Goal: Task Accomplishment & Management: Manage account settings

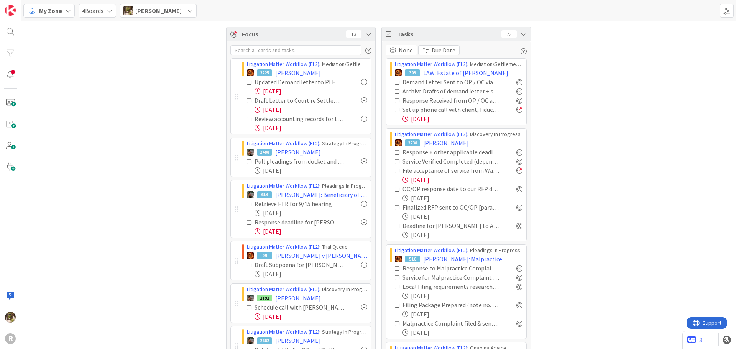
scroll to position [77, 0]
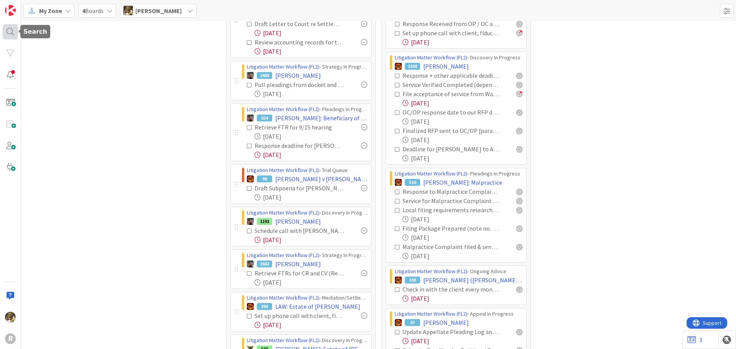
click at [13, 32] on div at bounding box center [10, 31] width 15 height 15
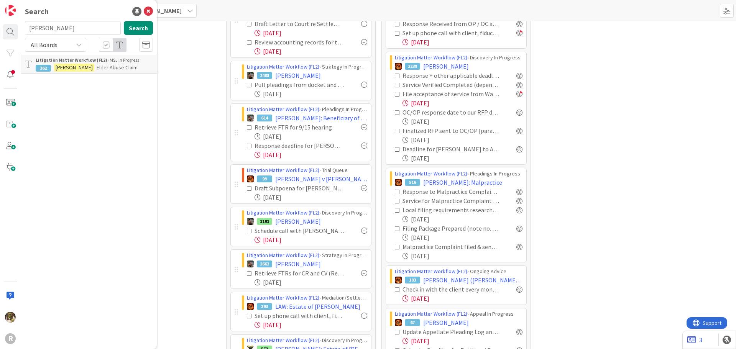
drag, startPoint x: 64, startPoint y: 31, endPoint x: 20, endPoint y: 32, distance: 44.1
click at [20, 32] on div "R Search anderson Search All Boards Litigation Matter Workflow (FL2) › MSJ In P…" at bounding box center [10, 174] width 21 height 349
type input "dixson"
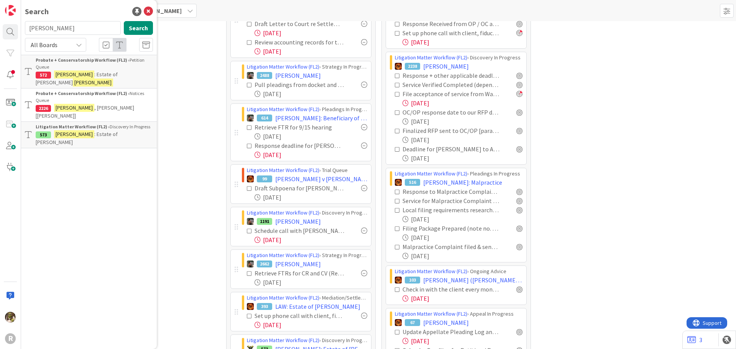
click at [107, 73] on span ": Estate of Norman Hodge" at bounding box center [77, 78] width 82 height 15
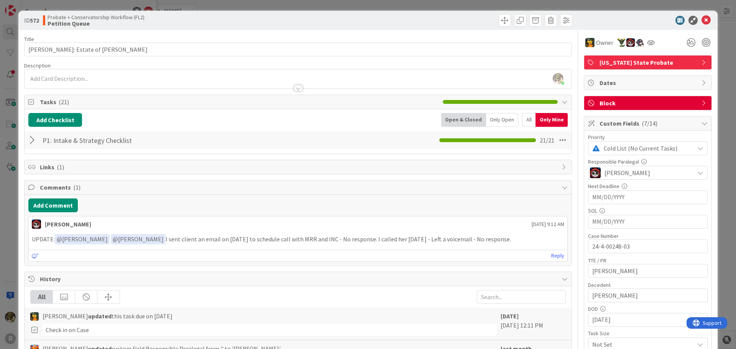
click at [522, 118] on div "All" at bounding box center [528, 120] width 13 height 14
click at [491, 120] on div "Only Open" at bounding box center [503, 120] width 32 height 14
click at [701, 18] on icon at bounding box center [705, 20] width 9 height 9
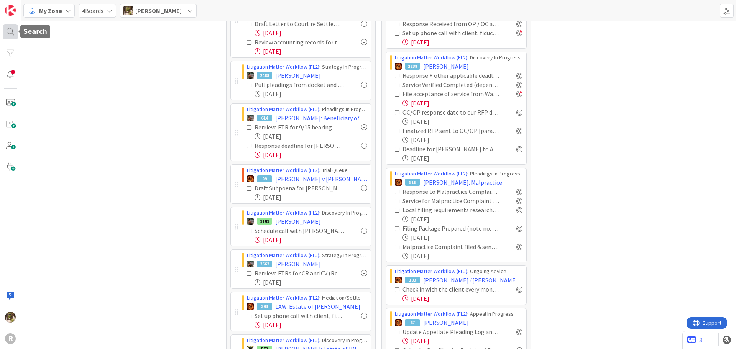
click at [10, 30] on div at bounding box center [10, 31] width 15 height 15
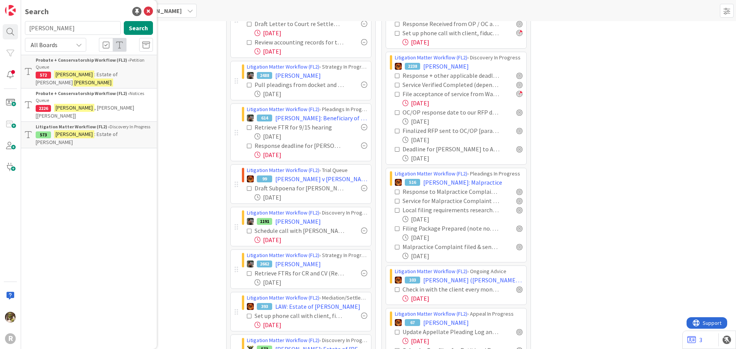
click at [105, 130] on p "DIXSON : Estate of Pamela Dykman" at bounding box center [94, 138] width 117 height 16
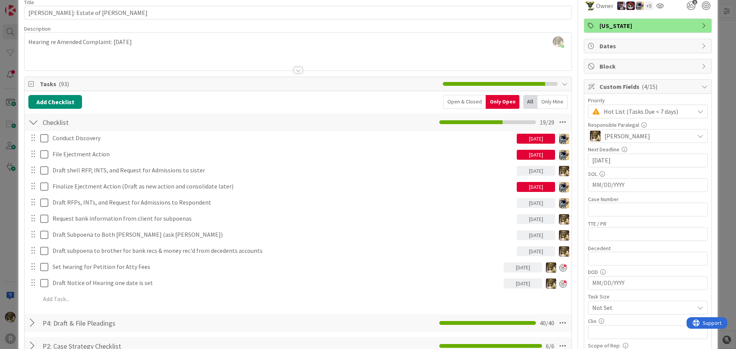
scroll to position [38, 0]
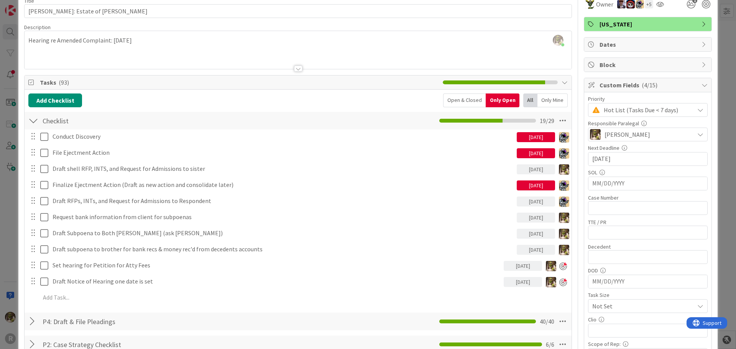
click at [550, 99] on div "Only Mine" at bounding box center [552, 101] width 30 height 14
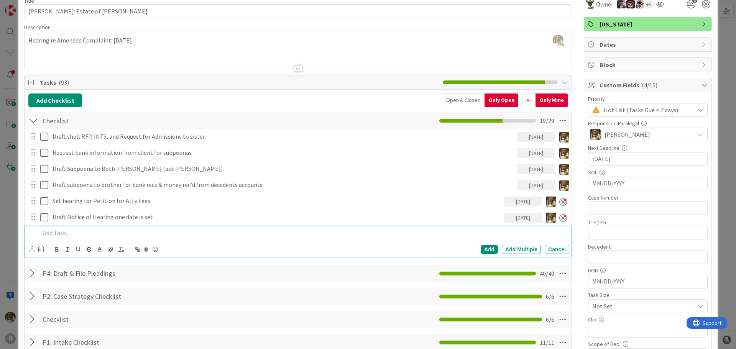
click at [79, 233] on p at bounding box center [303, 233] width 526 height 9
click at [35, 247] on div at bounding box center [37, 249] width 14 height 9
click at [32, 247] on icon at bounding box center [32, 249] width 5 height 6
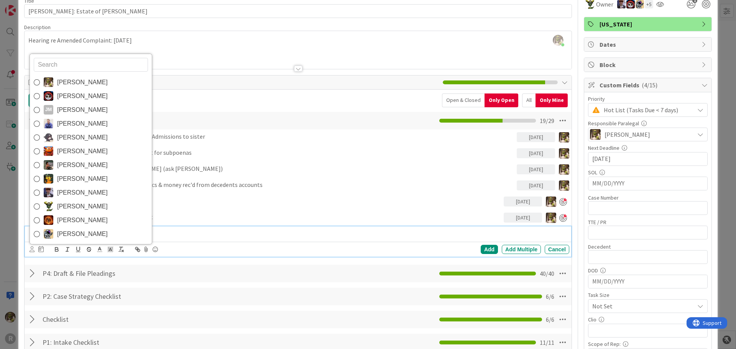
drag, startPoint x: 75, startPoint y: 85, endPoint x: 74, endPoint y: 92, distance: 7.4
click at [75, 85] on span "[PERSON_NAME]" at bounding box center [82, 82] width 51 height 11
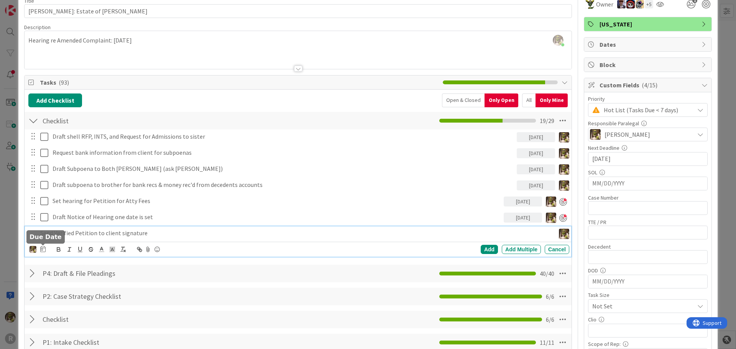
click at [43, 249] on icon at bounding box center [42, 249] width 5 height 6
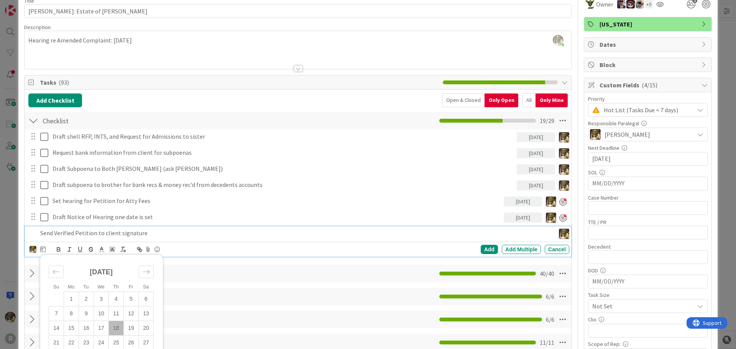
click at [117, 329] on td "18" at bounding box center [116, 328] width 15 height 15
click at [484, 248] on div "Add" at bounding box center [489, 249] width 17 height 9
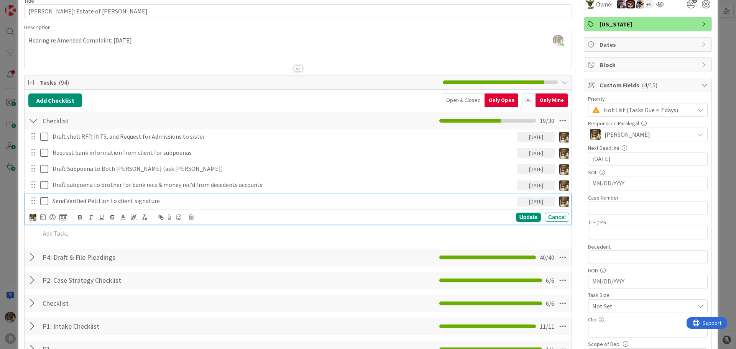
click at [80, 201] on p "Send Verified Petition to client signature" at bounding box center [283, 201] width 461 height 9
click at [53, 217] on div at bounding box center [52, 217] width 6 height 6
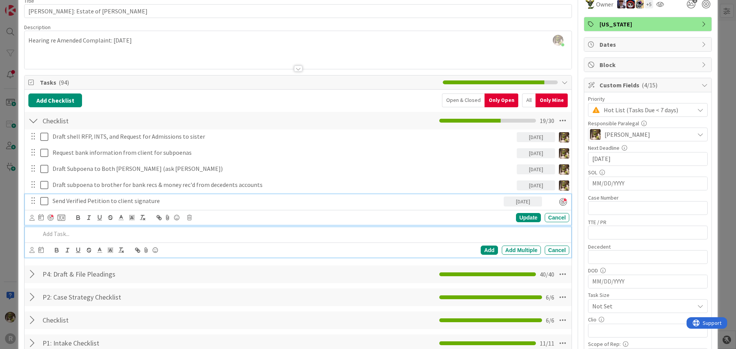
click at [60, 238] on p at bounding box center [303, 234] width 526 height 9
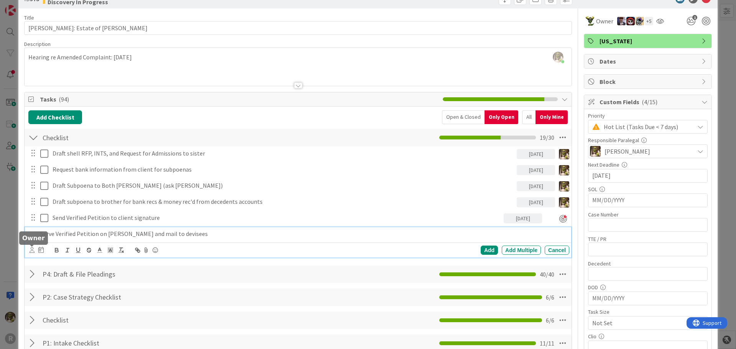
click at [28, 250] on div "Devine Gines Jasmin Sanchez JM Jeff Myers John Grant Kelly Nguyen Kiara Adams M…" at bounding box center [298, 250] width 546 height 15
click at [31, 249] on icon at bounding box center [32, 250] width 5 height 6
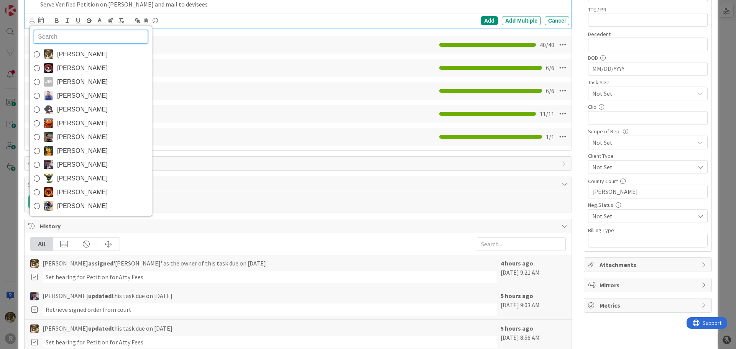
scroll to position [206, 0]
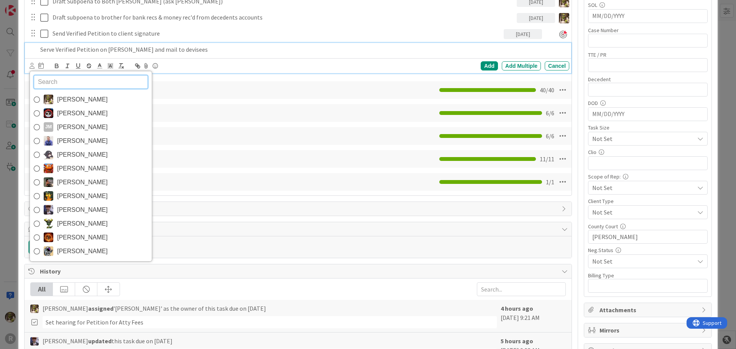
drag, startPoint x: 85, startPoint y: 99, endPoint x: 105, endPoint y: 109, distance: 23.3
click at [85, 99] on span "[PERSON_NAME]" at bounding box center [82, 99] width 51 height 11
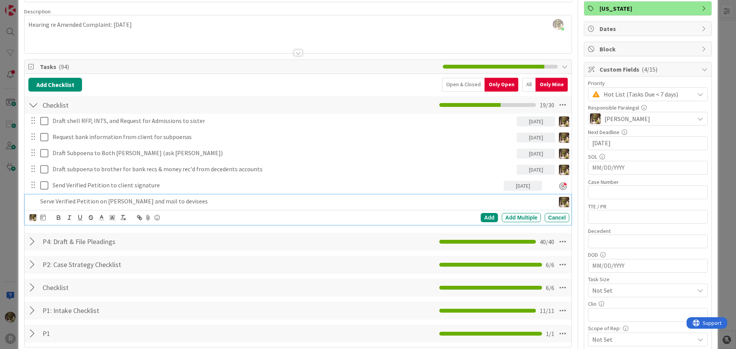
scroll to position [53, 0]
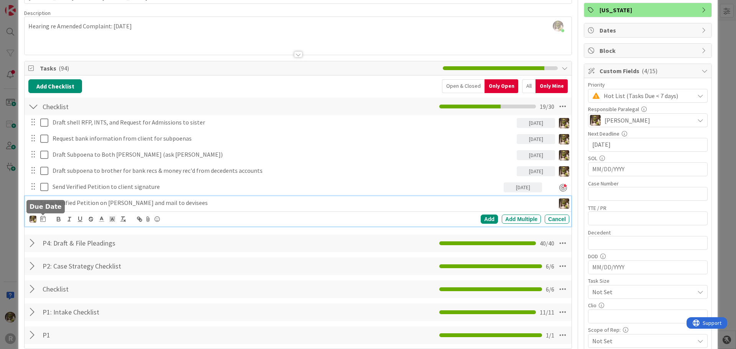
click at [45, 220] on icon at bounding box center [42, 219] width 5 height 6
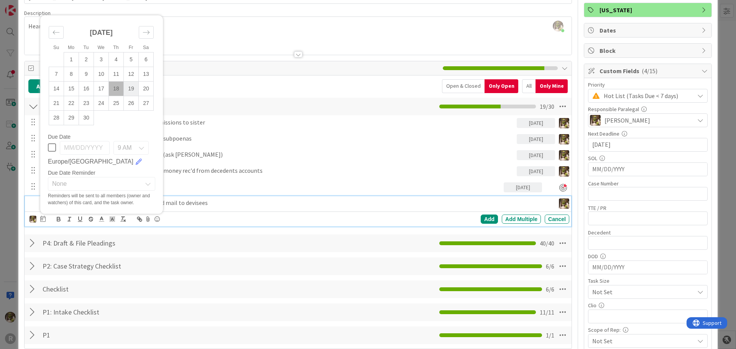
click at [134, 85] on td "19" at bounding box center [131, 88] width 15 height 15
click at [489, 218] on div "Add" at bounding box center [489, 219] width 17 height 9
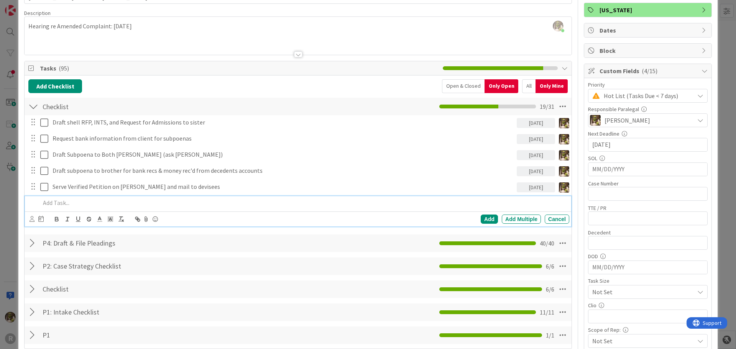
click at [84, 202] on p at bounding box center [303, 203] width 526 height 9
click at [33, 222] on icon at bounding box center [32, 219] width 5 height 6
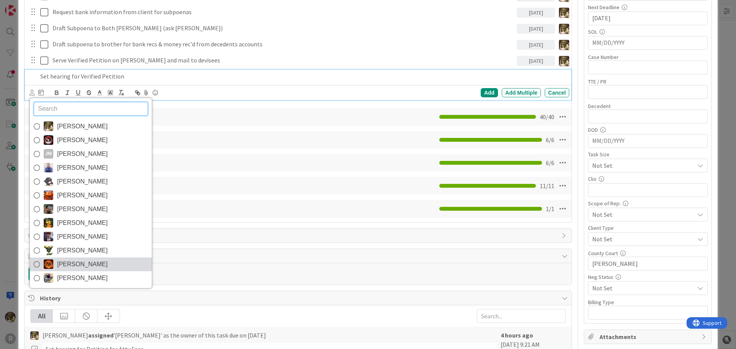
scroll to position [175, 0]
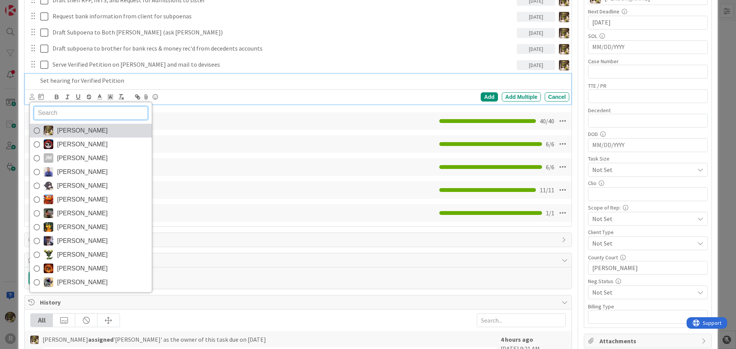
click at [72, 131] on span "[PERSON_NAME]" at bounding box center [82, 130] width 51 height 11
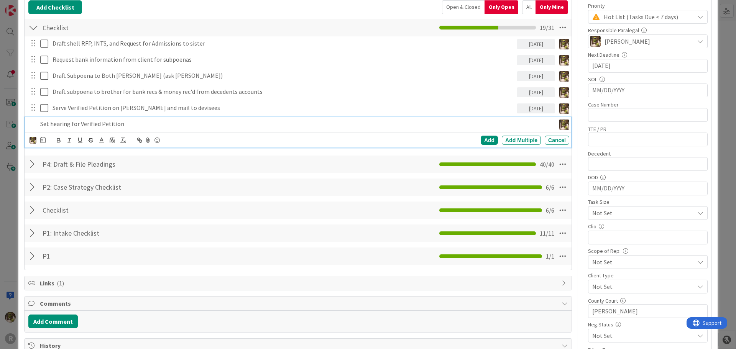
scroll to position [98, 0]
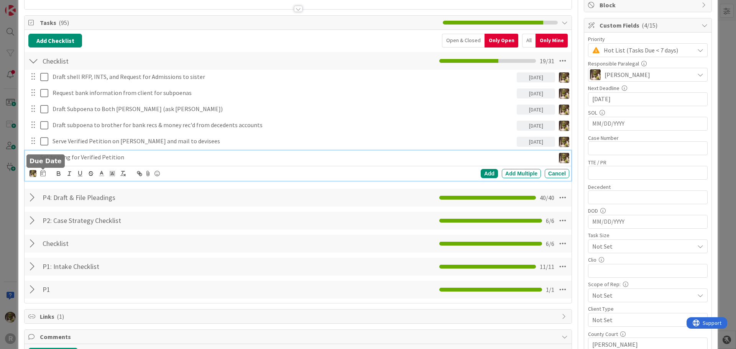
click at [43, 173] on icon at bounding box center [42, 173] width 5 height 6
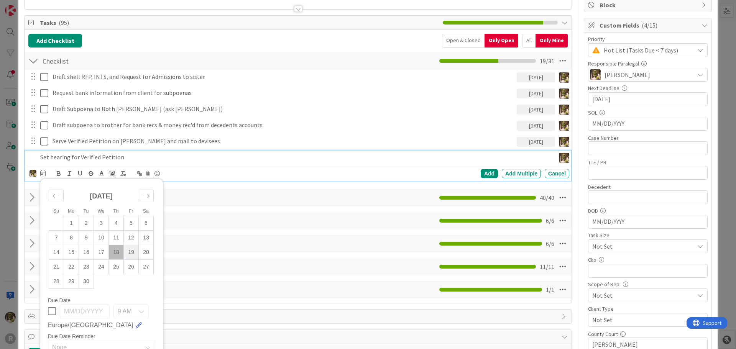
click at [137, 253] on td "19" at bounding box center [131, 252] width 15 height 15
click at [487, 173] on div "Add" at bounding box center [489, 173] width 17 height 9
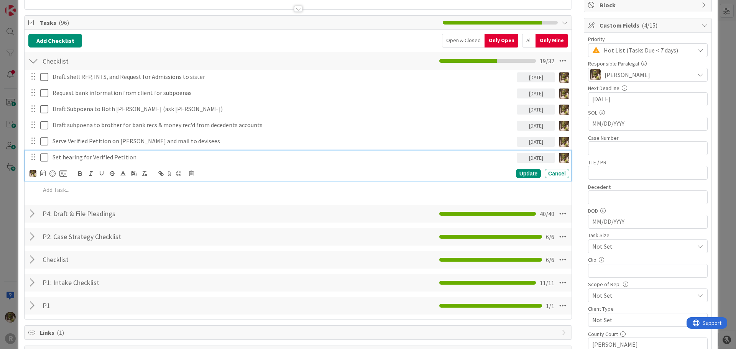
click at [144, 158] on p "Set hearing for Verified Petition" at bounding box center [283, 157] width 461 height 9
click at [52, 173] on div at bounding box center [52, 174] width 6 height 6
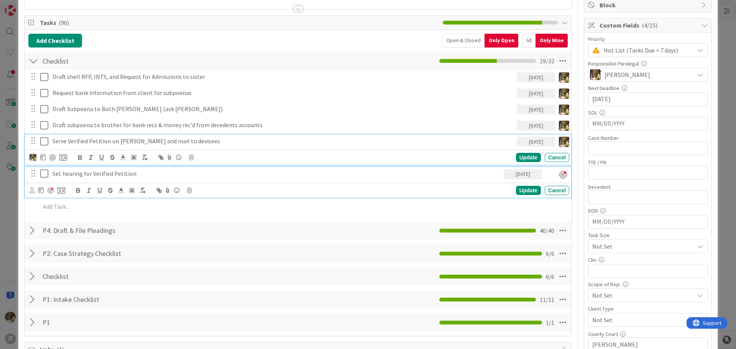
click at [79, 140] on div "Serve Verified Petition on Danielle and mail to devisees 09/19/2025 Update Canc…" at bounding box center [298, 150] width 546 height 30
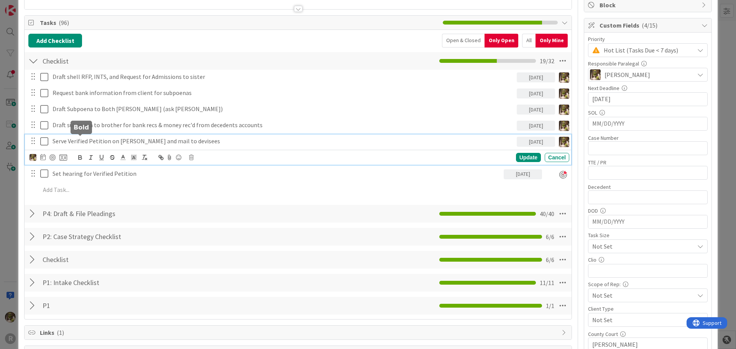
scroll to position [115, 0]
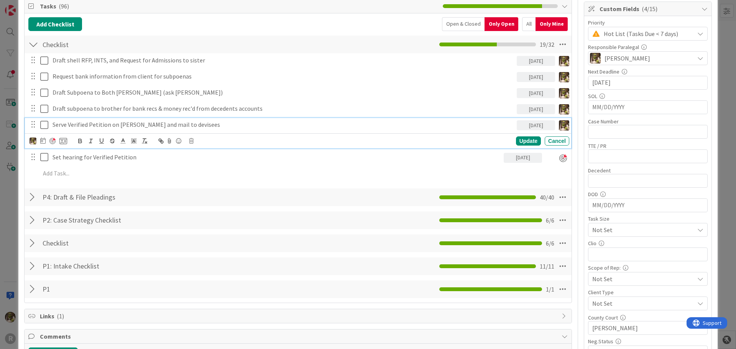
click at [52, 139] on div at bounding box center [52, 141] width 6 height 6
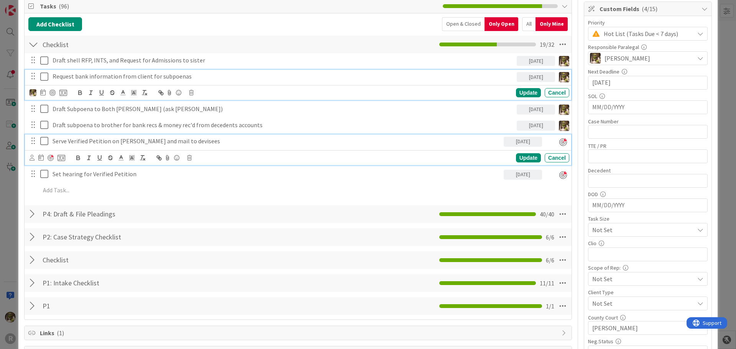
scroll to position [131, 0]
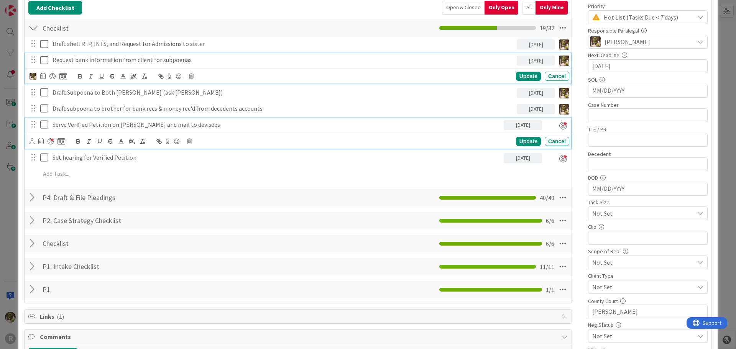
click at [92, 76] on div "Request bank information from client for subpoenas 09/22/2025 Update Cancel" at bounding box center [298, 68] width 546 height 30
click at [92, 127] on p "Serve Verified Petition on Danielle and mail to devisees" at bounding box center [277, 124] width 448 height 9
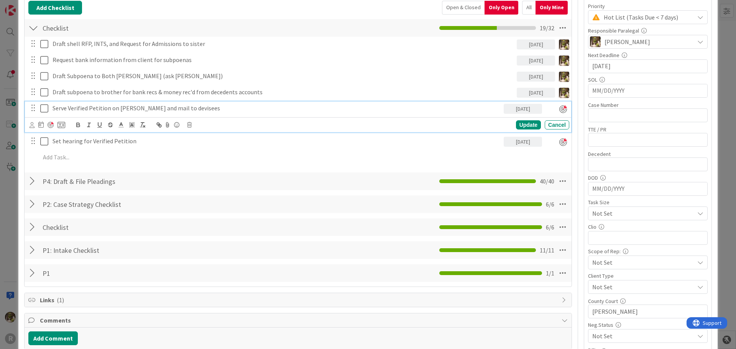
scroll to position [115, 0]
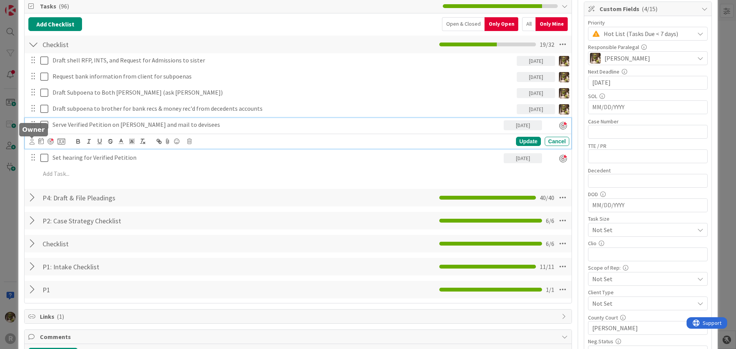
click at [30, 141] on icon at bounding box center [32, 142] width 5 height 6
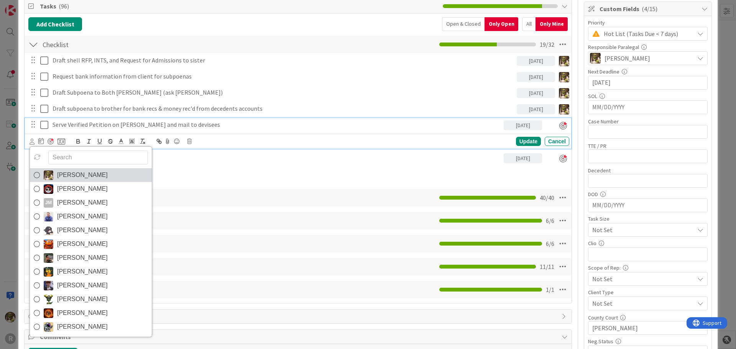
click at [58, 172] on span "[PERSON_NAME]" at bounding box center [82, 174] width 51 height 11
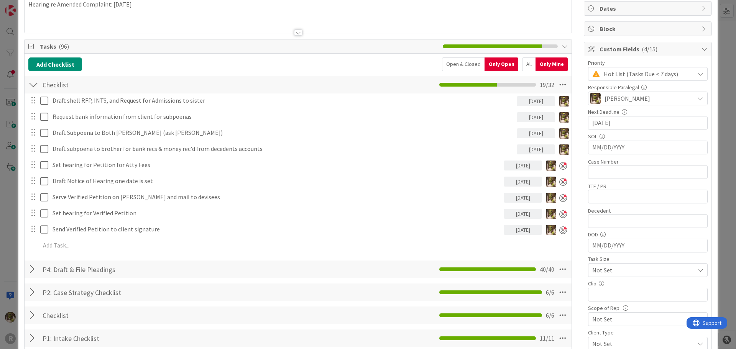
scroll to position [77, 0]
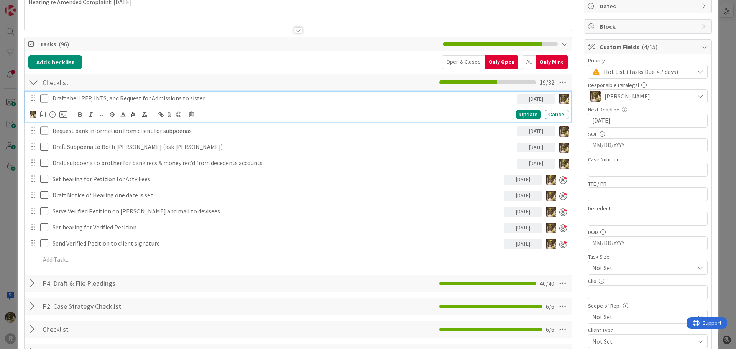
click at [78, 95] on p "Draft shell RFP, INTS, and Request for Admissions to sister" at bounding box center [283, 98] width 461 height 9
click at [54, 114] on div at bounding box center [52, 115] width 6 height 6
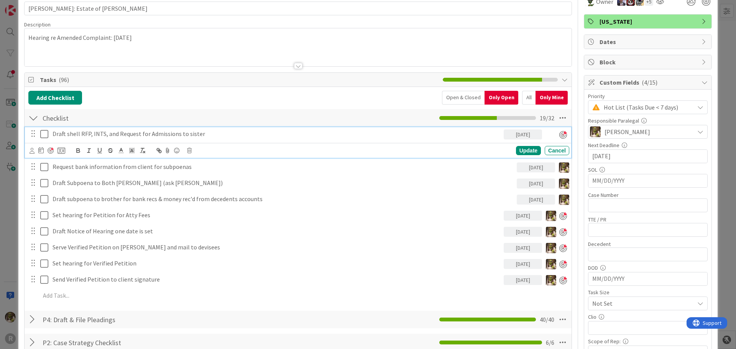
scroll to position [0, 0]
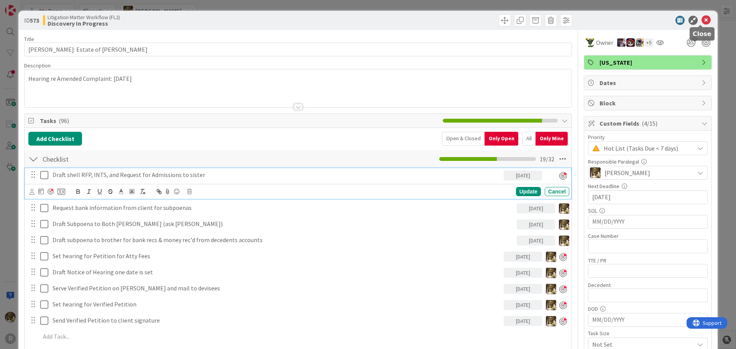
click at [701, 21] on icon at bounding box center [705, 20] width 9 height 9
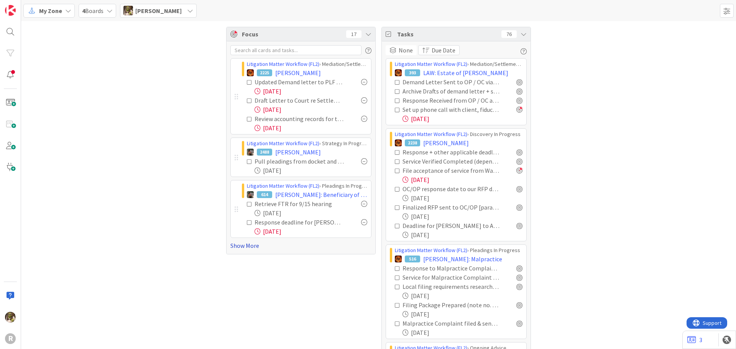
click at [238, 245] on link "Show More" at bounding box center [300, 245] width 141 height 9
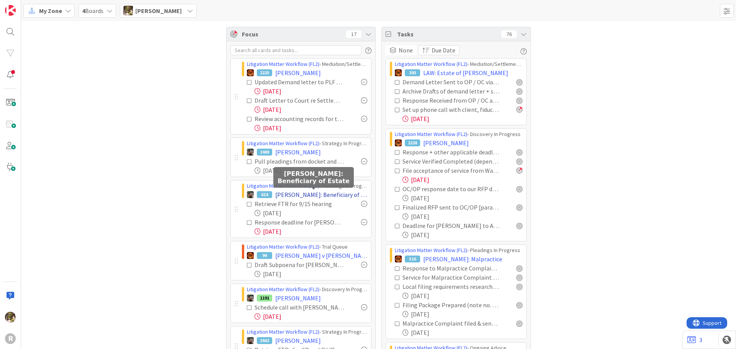
click at [310, 194] on span "[PERSON_NAME]: Beneficiary of Estate" at bounding box center [321, 194] width 92 height 9
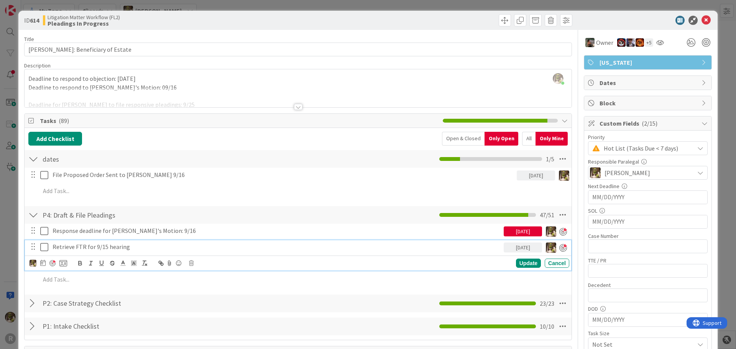
click at [74, 248] on p "Retrieve FTR for 9/15 hearing" at bounding box center [277, 247] width 448 height 9
click at [141, 248] on p "Retrieve FTR for 9/15 hearing" at bounding box center [277, 247] width 448 height 9
click at [44, 261] on icon at bounding box center [42, 263] width 5 height 6
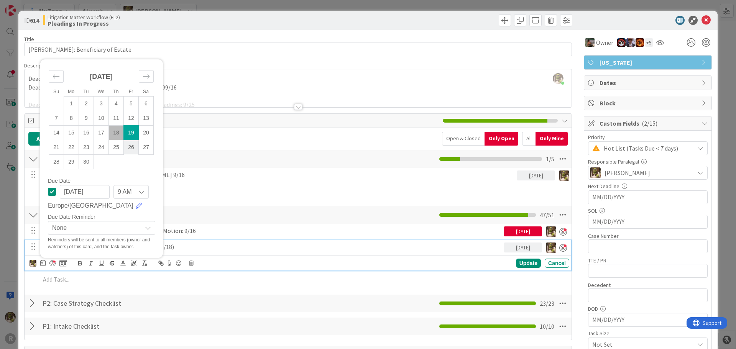
click at [129, 148] on td "26" at bounding box center [131, 147] width 15 height 15
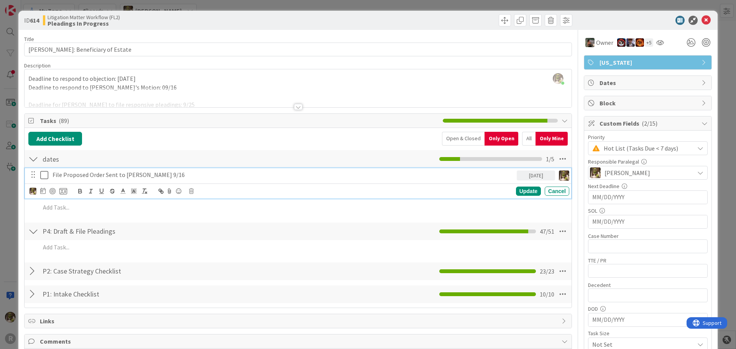
click at [187, 181] on div "File Proposed Order Sent to [PERSON_NAME] 9/16" at bounding box center [282, 174] width 467 height 13
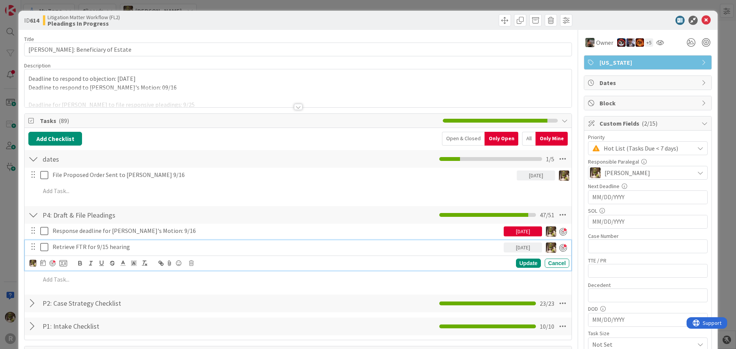
click at [141, 251] on p "Retrieve FTR for 9/15 hearing" at bounding box center [277, 247] width 448 height 9
click at [41, 263] on icon at bounding box center [42, 263] width 5 height 6
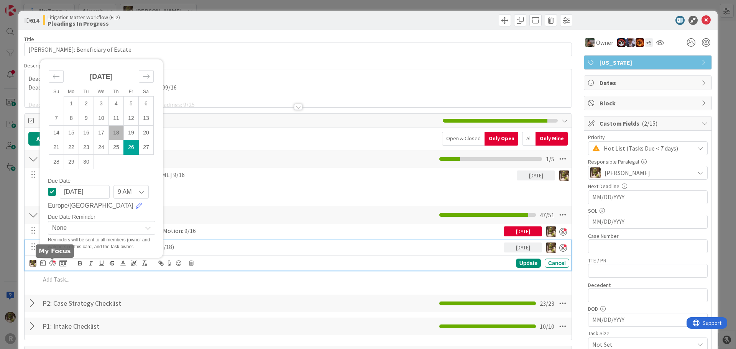
click at [55, 262] on div at bounding box center [52, 263] width 6 height 6
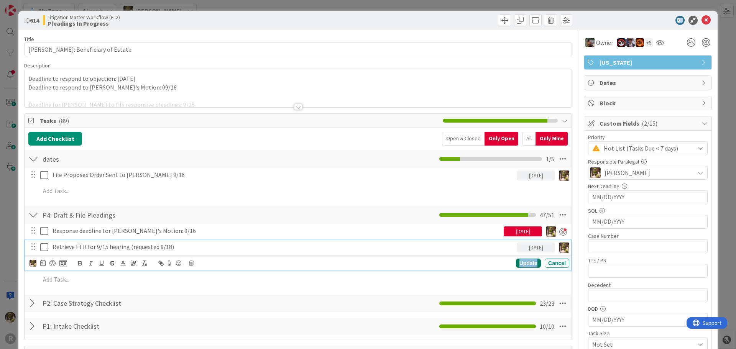
click at [527, 264] on div "Update" at bounding box center [528, 263] width 25 height 9
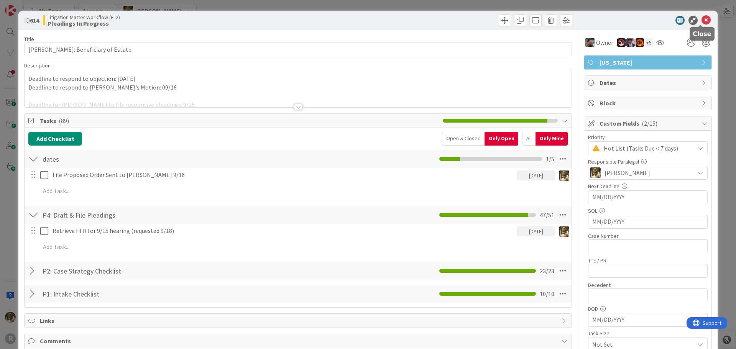
click at [701, 20] on icon at bounding box center [705, 20] width 9 height 9
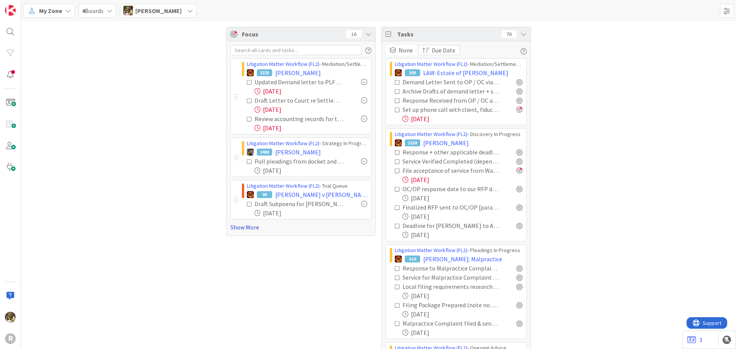
click at [240, 228] on link "Show More" at bounding box center [300, 227] width 141 height 9
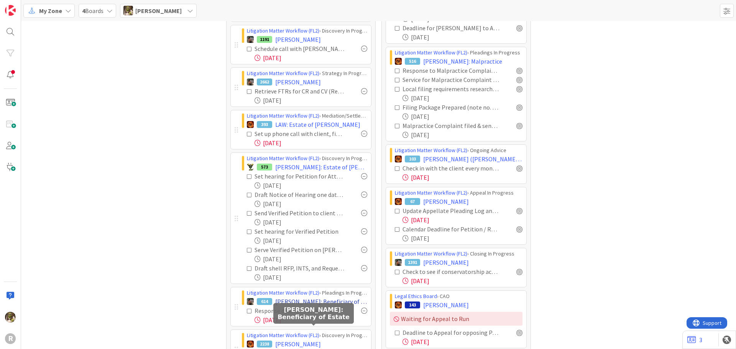
scroll to position [153, 0]
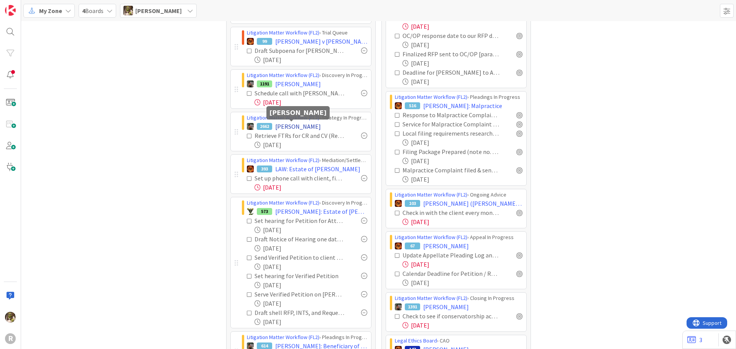
click at [299, 124] on span "[PERSON_NAME]" at bounding box center [298, 126] width 46 height 9
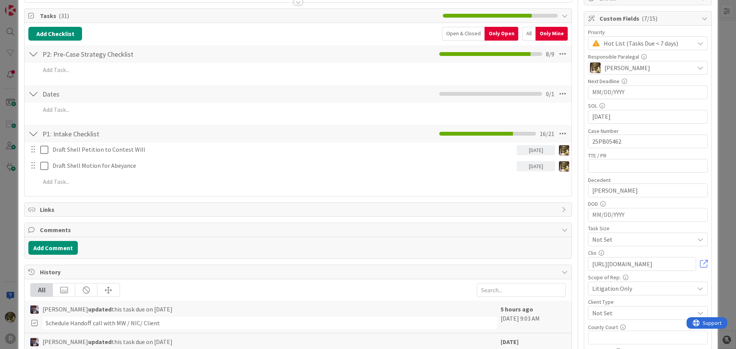
scroll to position [115, 0]
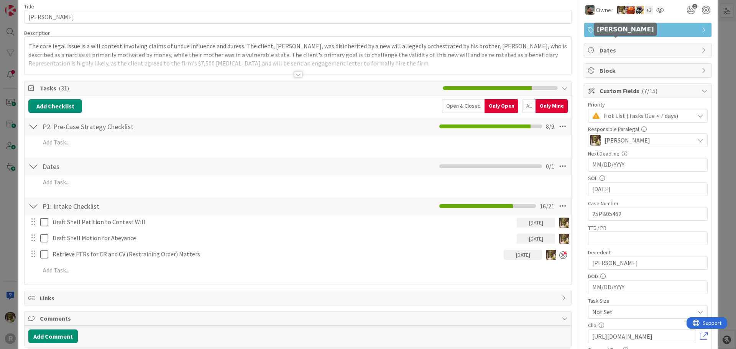
scroll to position [77, 0]
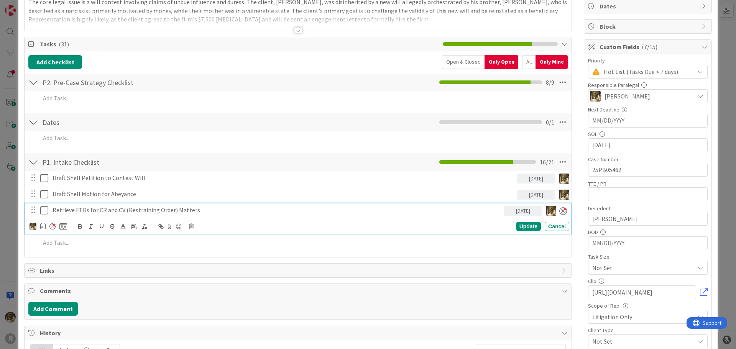
click at [205, 210] on p "Retrieve FTRs for CR and CV (Restraining Order) Matters" at bounding box center [277, 210] width 448 height 9
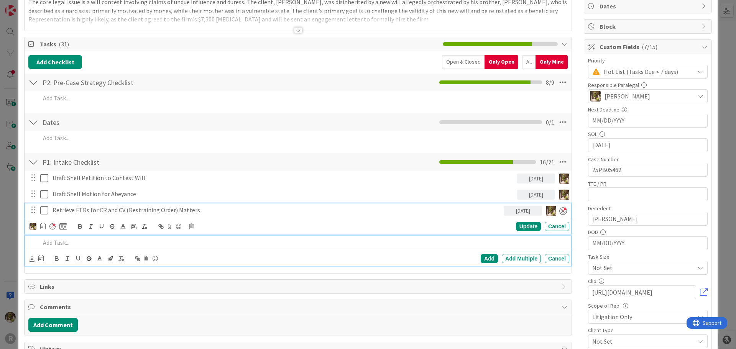
click at [69, 246] on p at bounding box center [303, 242] width 526 height 9
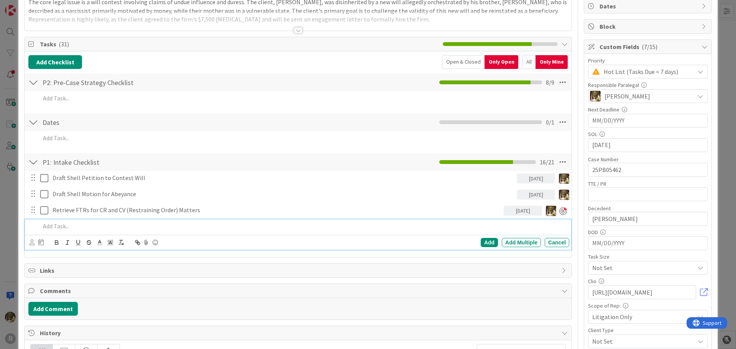
scroll to position [60, 0]
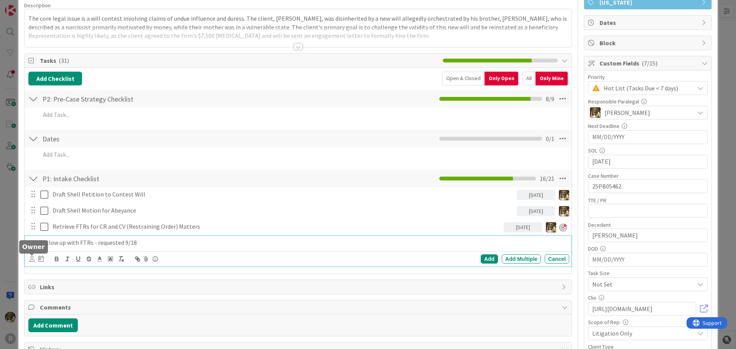
click at [32, 258] on icon at bounding box center [32, 259] width 5 height 6
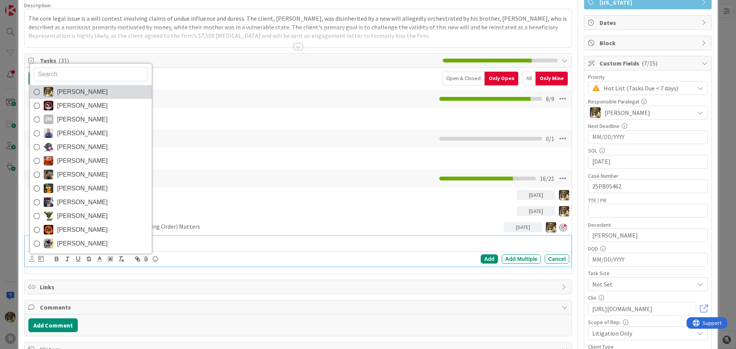
click at [55, 90] on link "[PERSON_NAME]" at bounding box center [91, 92] width 122 height 14
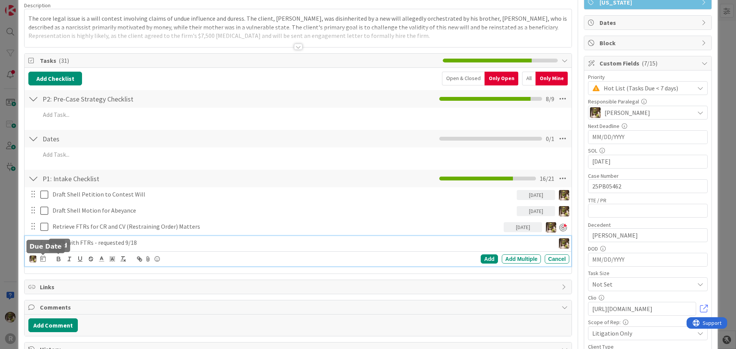
click at [42, 260] on icon at bounding box center [42, 259] width 5 height 6
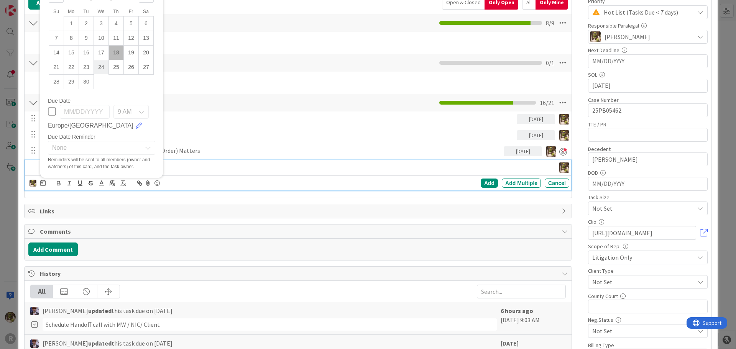
scroll to position [137, 0]
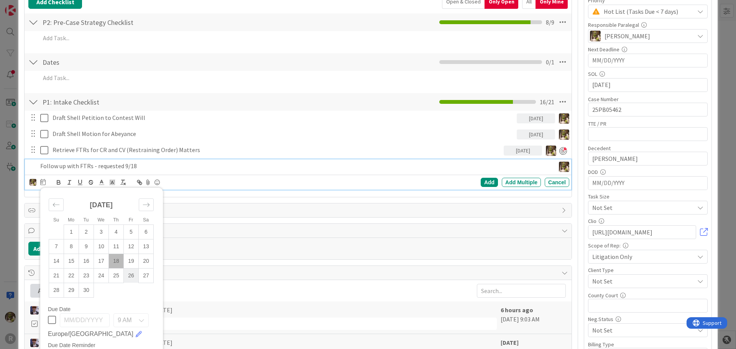
click at [131, 274] on td "26" at bounding box center [131, 275] width 15 height 15
click at [482, 182] on div "Add" at bounding box center [489, 182] width 17 height 9
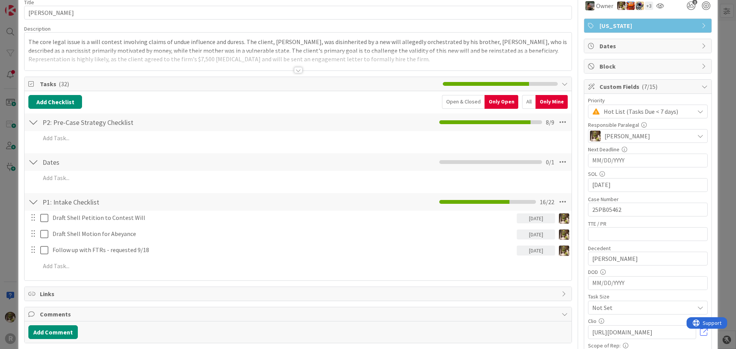
scroll to position [0, 0]
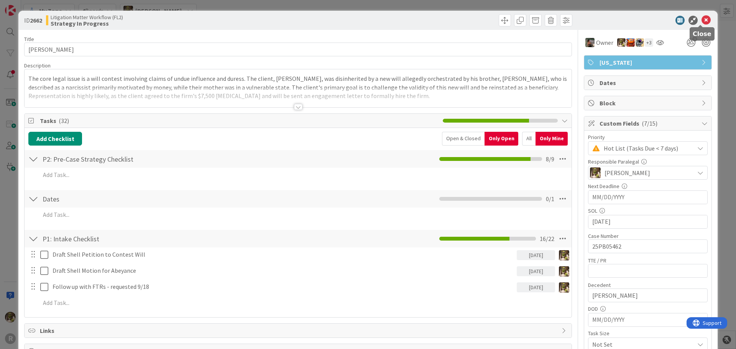
click at [701, 21] on icon at bounding box center [705, 20] width 9 height 9
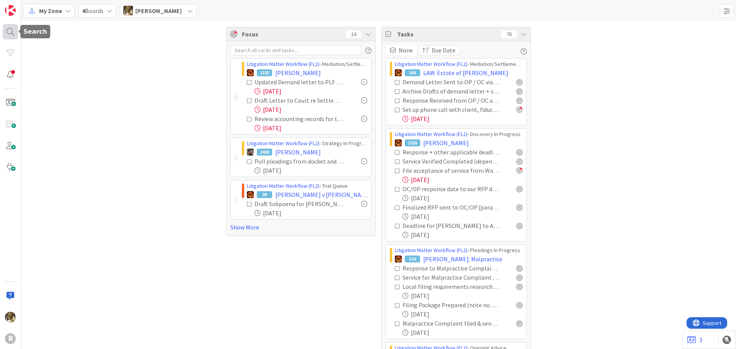
click at [10, 28] on div at bounding box center [10, 31] width 15 height 15
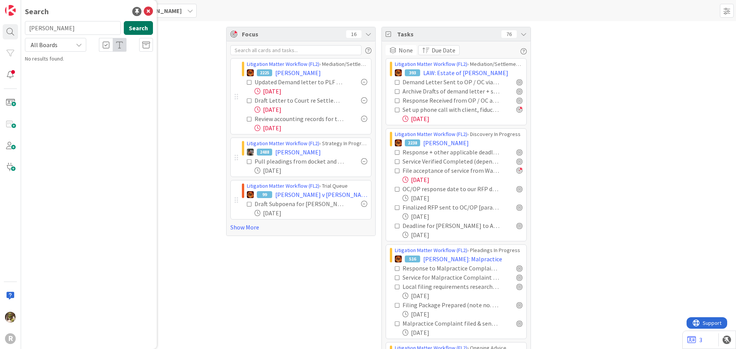
type input "ritzer"
click at [142, 26] on button "Search" at bounding box center [138, 28] width 29 height 14
click at [94, 68] on span ", Robert" at bounding box center [114, 67] width 40 height 7
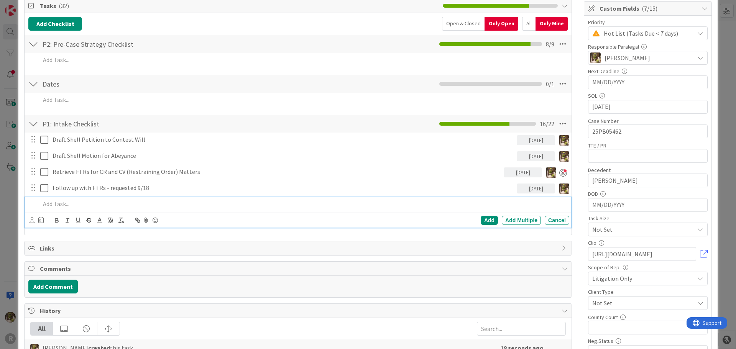
click at [81, 204] on p at bounding box center [303, 204] width 526 height 9
click at [33, 223] on div at bounding box center [32, 220] width 5 height 8
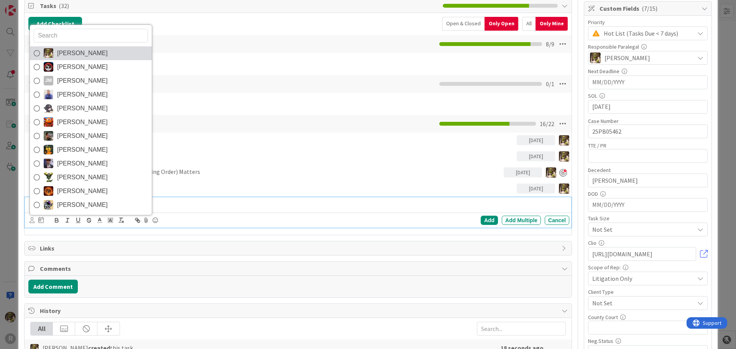
click at [80, 58] on span "[PERSON_NAME]" at bounding box center [82, 53] width 51 height 11
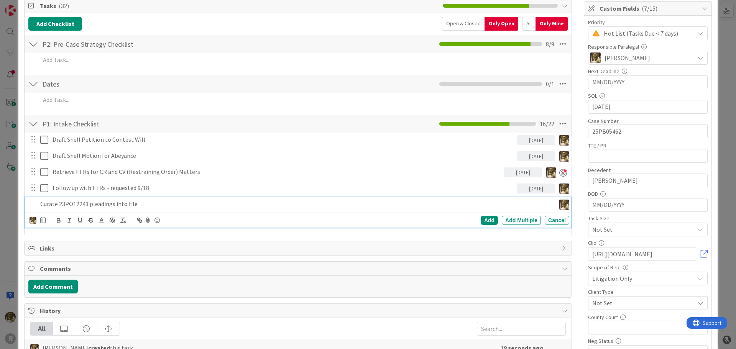
click at [39, 222] on div "Devine Gines Jasmin Sanchez JM Jeff Myers John Grant Kelly Nguyen Kiara Adams M…" at bounding box center [38, 220] width 16 height 9
click at [42, 218] on icon at bounding box center [42, 220] width 5 height 6
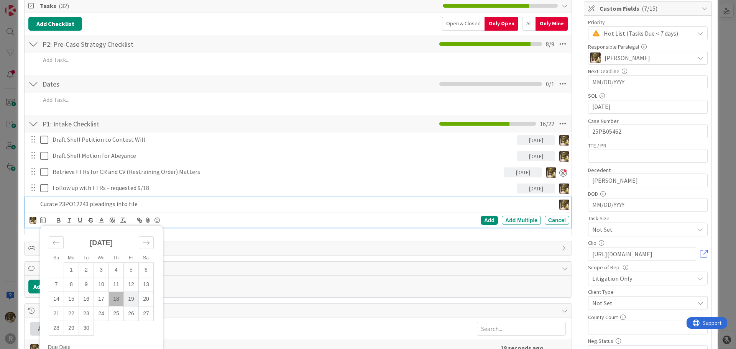
click at [129, 296] on td "19" at bounding box center [131, 299] width 15 height 15
click at [484, 221] on div "Add" at bounding box center [489, 220] width 17 height 9
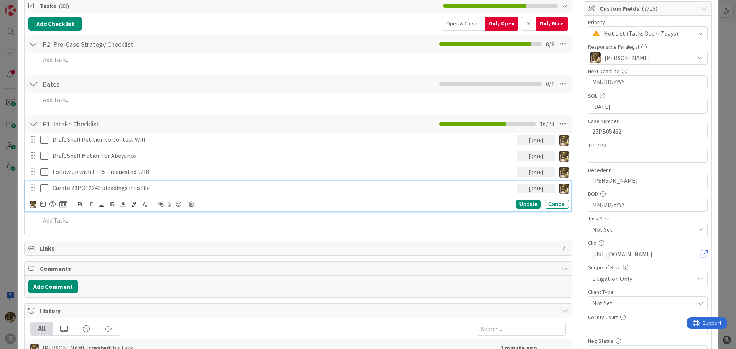
click at [145, 186] on p "Curate 23PO12243 pleadings into file" at bounding box center [283, 188] width 461 height 9
click at [54, 203] on div at bounding box center [52, 204] width 6 height 6
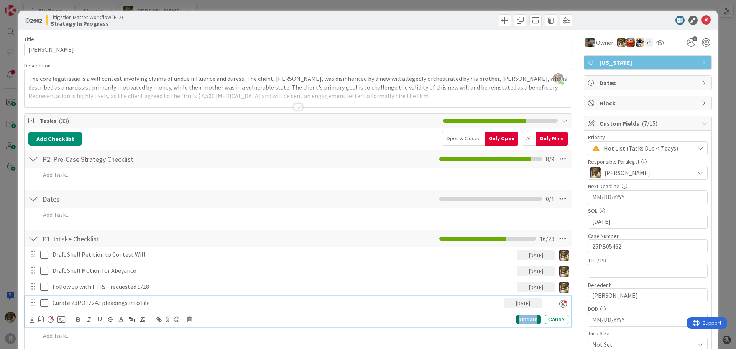
click at [525, 323] on div "Update" at bounding box center [528, 319] width 25 height 9
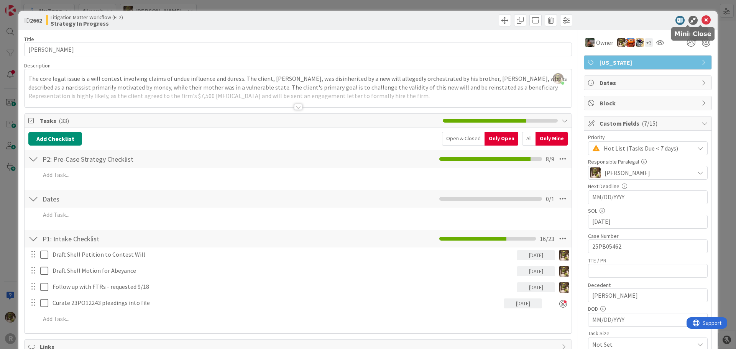
click at [702, 18] on icon at bounding box center [705, 20] width 9 height 9
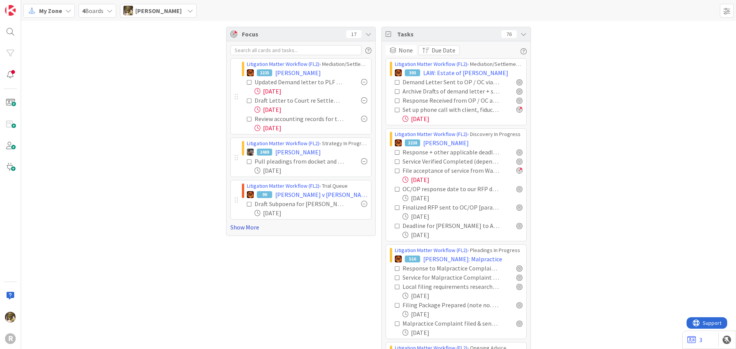
click at [237, 229] on link "Show More" at bounding box center [300, 227] width 141 height 9
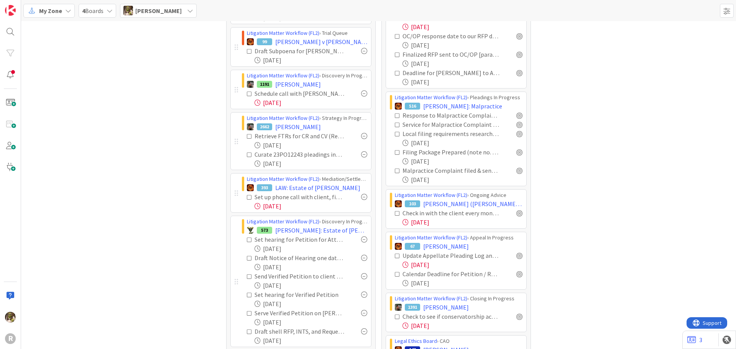
scroll to position [153, 0]
click at [275, 123] on span "RITZER, Robert" at bounding box center [298, 126] width 46 height 9
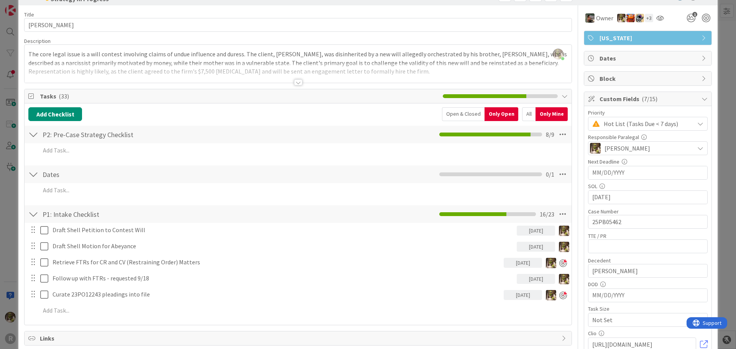
scroll to position [38, 0]
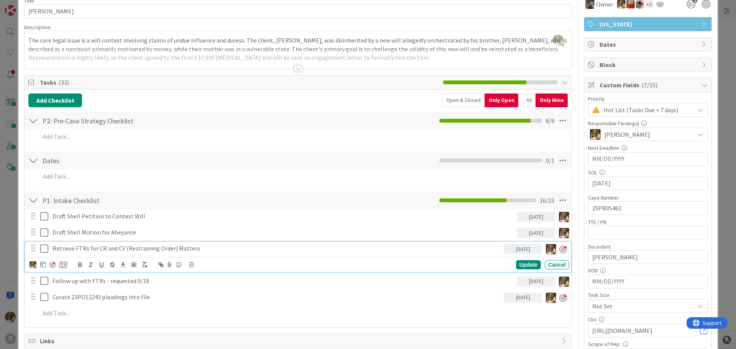
click at [72, 250] on p "Retrieve FTRs for CR and CV (Restraining Order) Matters" at bounding box center [277, 248] width 448 height 9
click at [518, 263] on div "Update" at bounding box center [528, 264] width 25 height 9
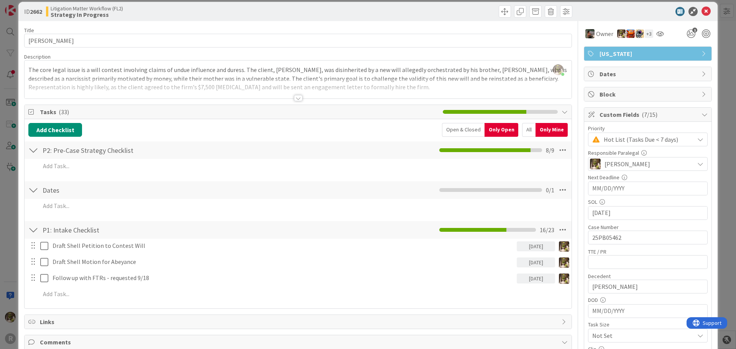
scroll to position [0, 0]
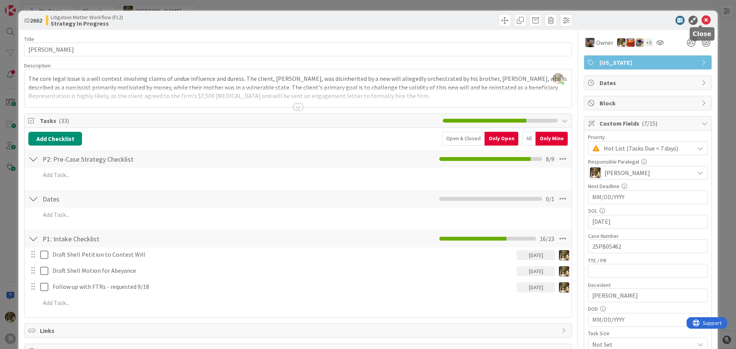
click at [704, 20] on icon at bounding box center [705, 20] width 9 height 9
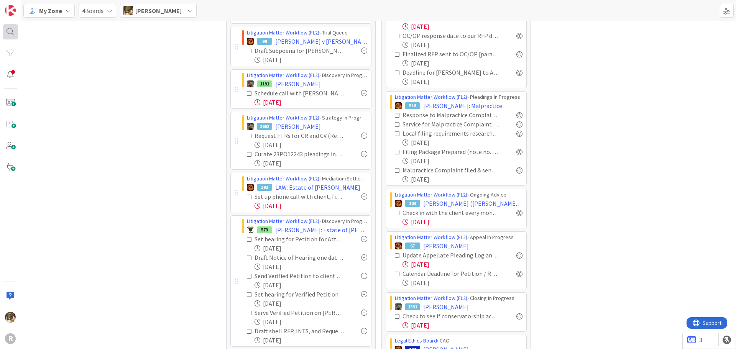
click at [12, 30] on div at bounding box center [10, 31] width 15 height 15
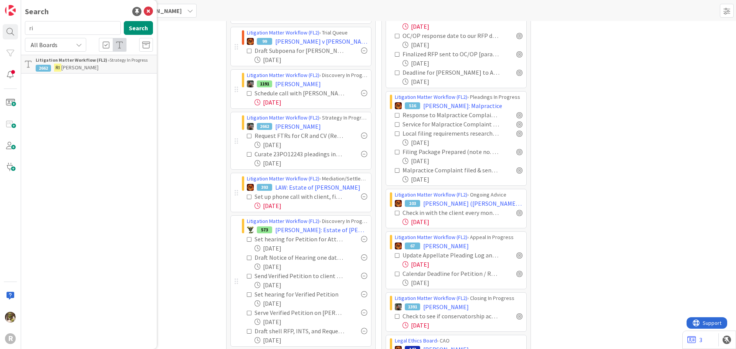
type input "r"
type input "laughery"
click at [63, 64] on mark "LAUGHERY" at bounding box center [74, 68] width 40 height 8
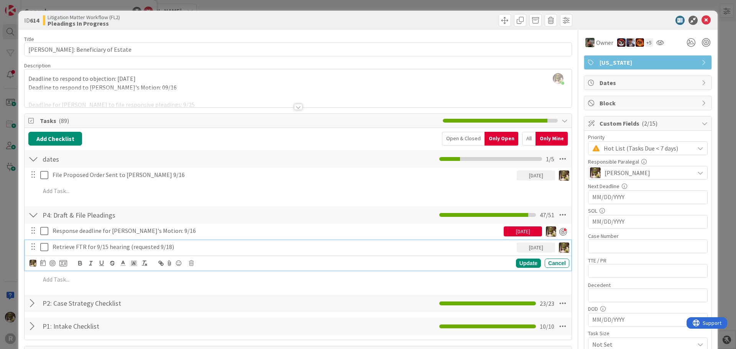
click at [71, 245] on p "Retrieve FTR for 9/15 hearing (requested 9/18)" at bounding box center [283, 247] width 461 height 9
drag, startPoint x: 72, startPoint y: 246, endPoint x: 52, endPoint y: 247, distance: 20.7
click at [52, 247] on div "Retrieve FTR for 9/15 hearing (requested 9/18)" at bounding box center [282, 246] width 467 height 13
click at [41, 262] on icon at bounding box center [42, 263] width 5 height 6
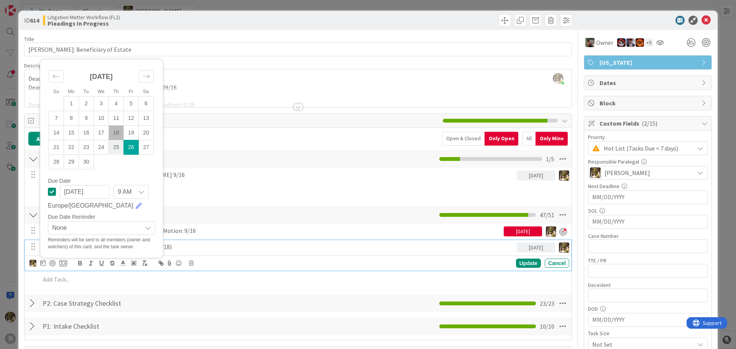
click at [113, 133] on td "18" at bounding box center [116, 132] width 15 height 15
type input "[DATE]"
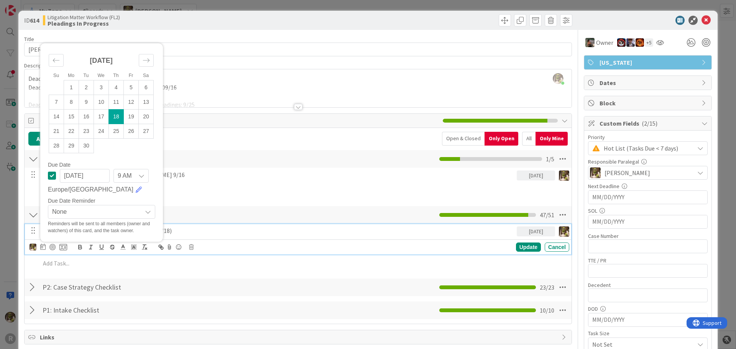
click at [56, 246] on div "Su Mo Tu We Th Fr Sa August 2025 1 2 3 4 5 6 7 8 9 10 11 12 13 14 15 16 17 18 1…" at bounding box center [49, 247] width 38 height 9
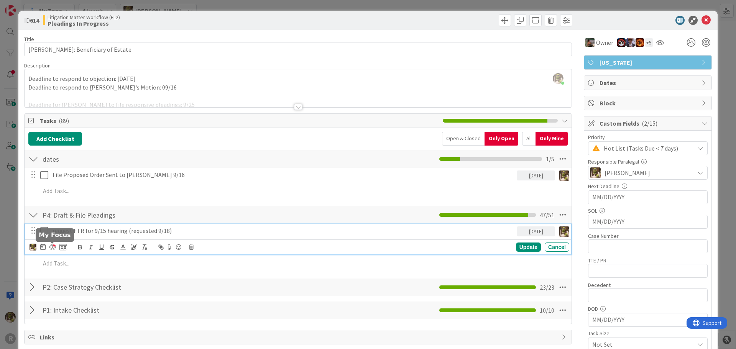
click at [50, 248] on div at bounding box center [52, 247] width 6 height 6
click at [518, 248] on div "Update" at bounding box center [528, 247] width 25 height 9
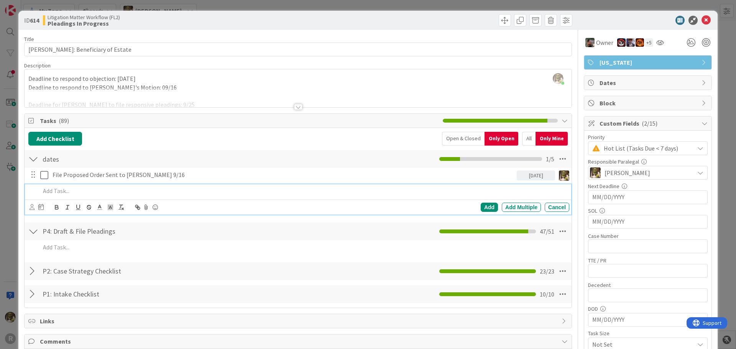
click at [156, 188] on p at bounding box center [303, 191] width 526 height 9
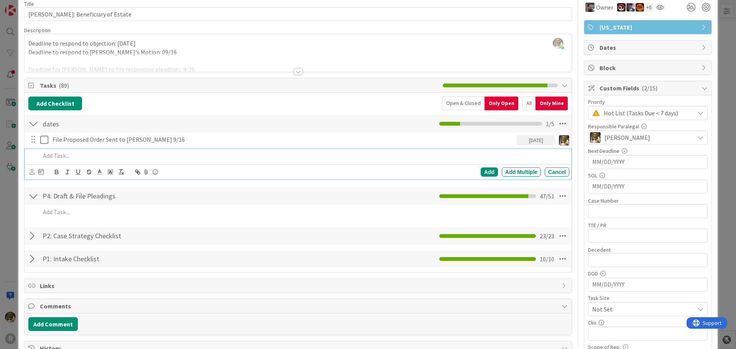
scroll to position [77, 0]
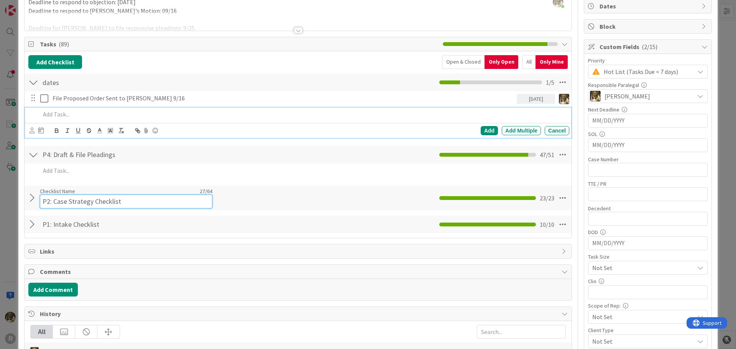
click at [87, 195] on input "P2: Case Strategy Checklist" at bounding box center [126, 202] width 172 height 14
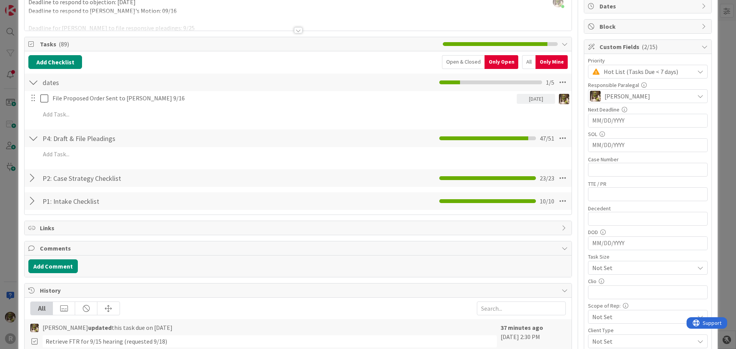
click at [28, 176] on div at bounding box center [33, 178] width 10 height 14
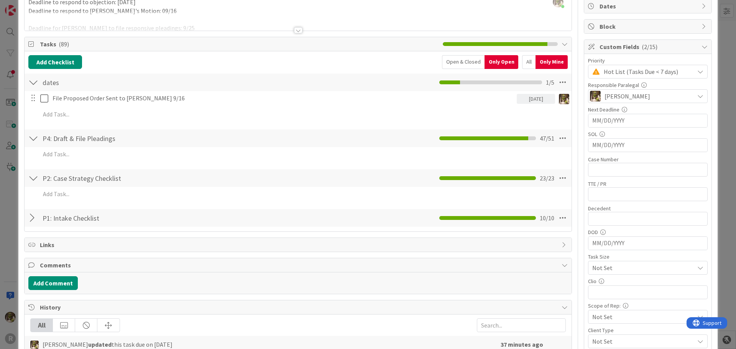
click at [33, 216] on div at bounding box center [33, 218] width 10 height 14
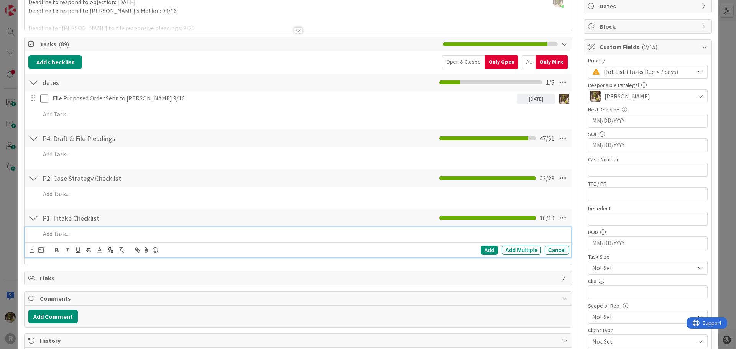
click at [81, 234] on p at bounding box center [303, 234] width 526 height 9
click at [523, 62] on div "All" at bounding box center [528, 62] width 13 height 14
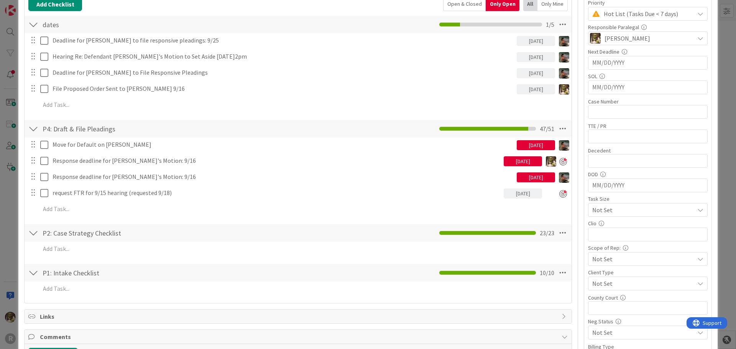
scroll to position [153, 0]
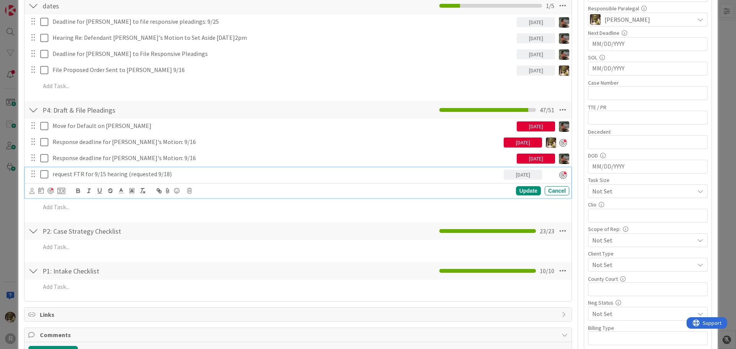
click at [203, 176] on p "request FTR for 9/15 hearing (requested 9/18)" at bounding box center [277, 174] width 448 height 9
click at [33, 190] on div at bounding box center [48, 190] width 36 height 9
click at [34, 189] on icon at bounding box center [32, 191] width 5 height 6
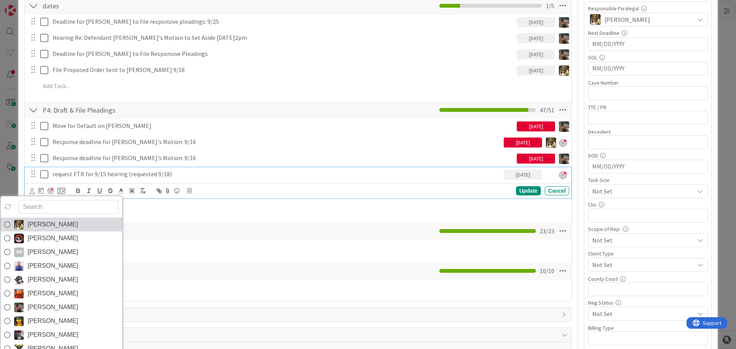
click at [6, 224] on icon at bounding box center [7, 224] width 6 height 11
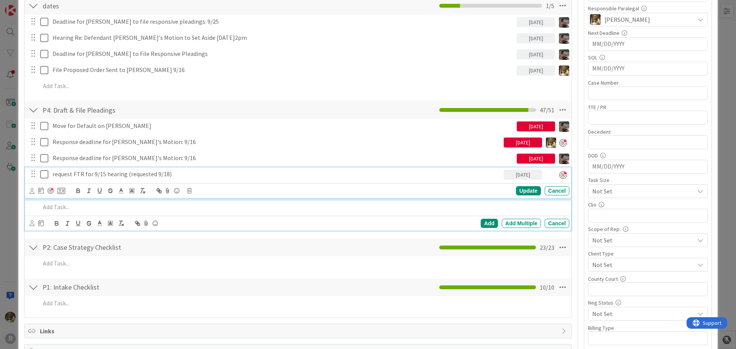
click at [163, 207] on p at bounding box center [303, 207] width 526 height 9
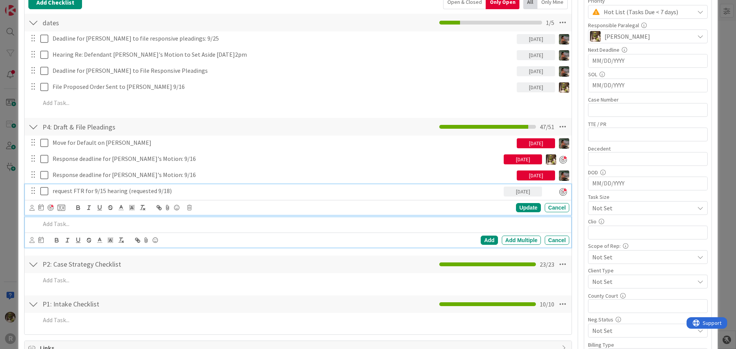
click at [90, 189] on div "request FTR for 9/15 hearing (requested 9/18) 09/18/2025 Devine Gines Jasmin Sa…" at bounding box center [298, 199] width 546 height 31
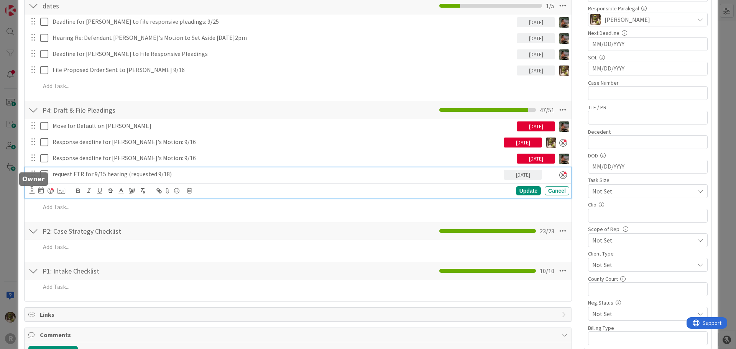
click at [31, 190] on icon at bounding box center [32, 191] width 5 height 6
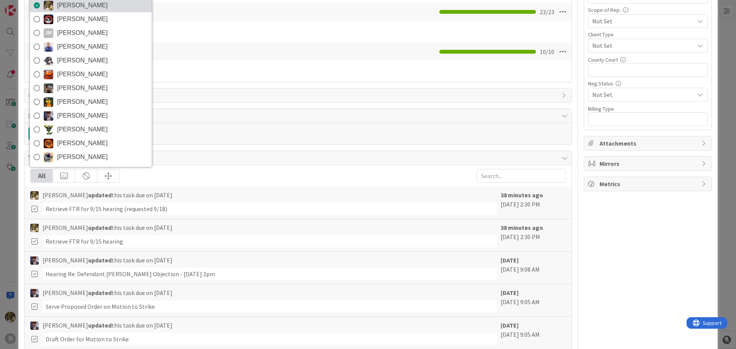
click at [63, 7] on span "[PERSON_NAME]" at bounding box center [82, 5] width 51 height 11
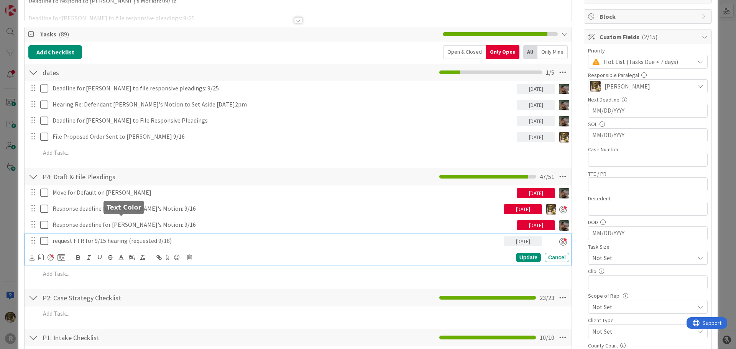
scroll to position [66, 0]
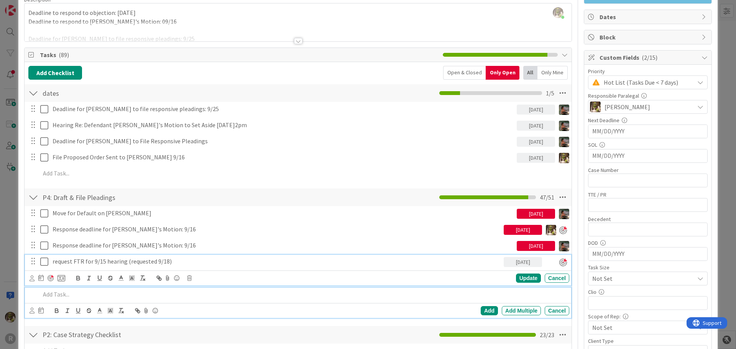
click at [56, 294] on p at bounding box center [303, 294] width 526 height 9
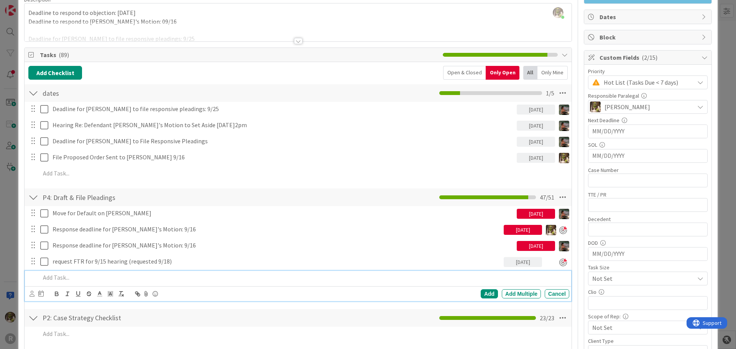
scroll to position [49, 0]
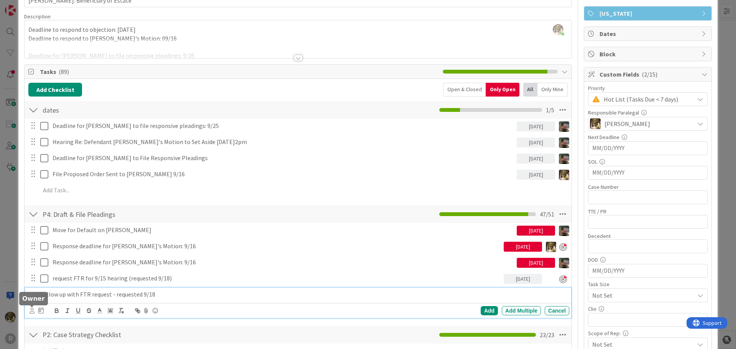
click at [34, 309] on icon at bounding box center [32, 311] width 5 height 6
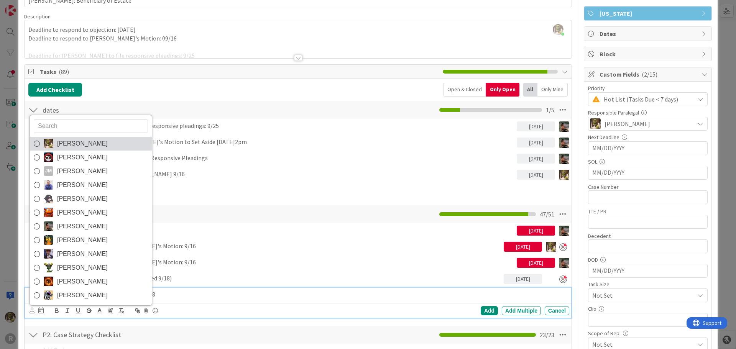
click at [62, 146] on span "[PERSON_NAME]" at bounding box center [82, 143] width 51 height 11
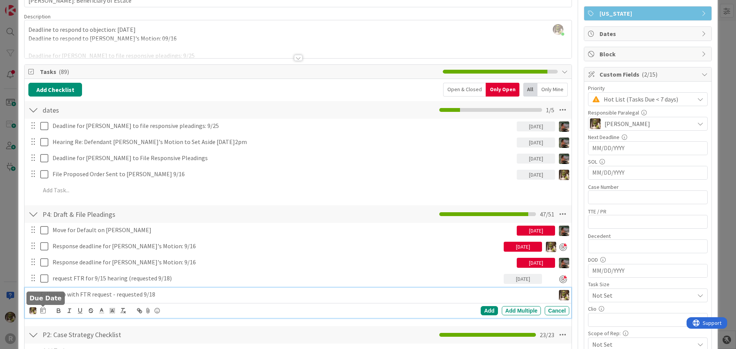
click at [44, 312] on icon at bounding box center [42, 310] width 5 height 6
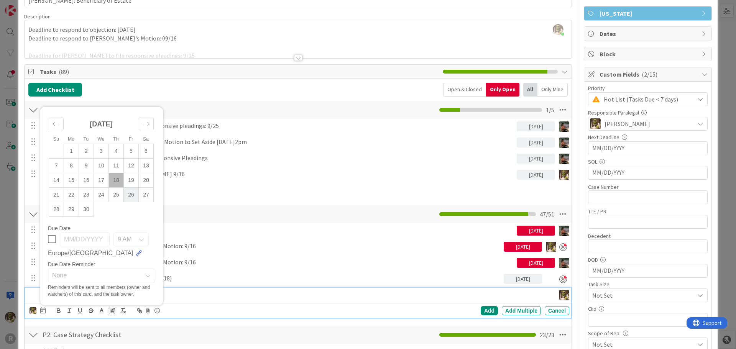
click at [129, 199] on td "26" at bounding box center [131, 194] width 15 height 15
click at [481, 310] on div "Add" at bounding box center [489, 310] width 17 height 9
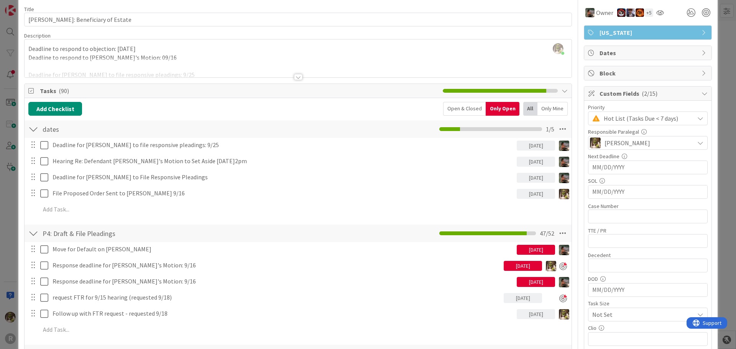
scroll to position [0, 0]
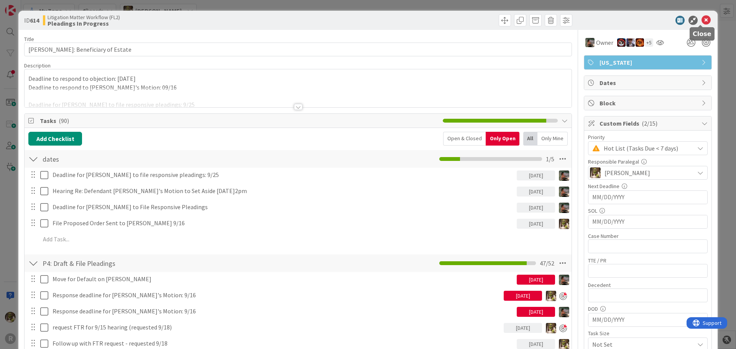
click at [703, 20] on icon at bounding box center [705, 20] width 9 height 9
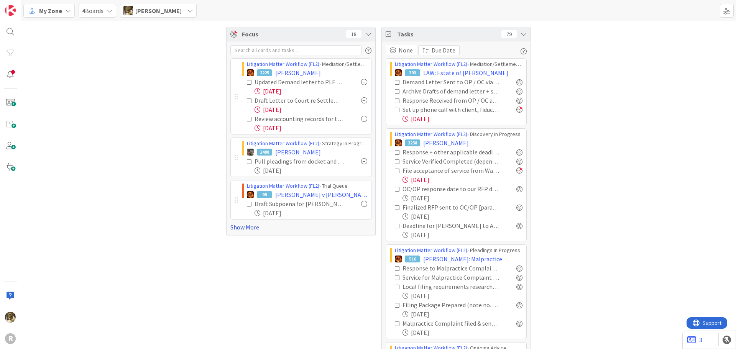
click at [240, 227] on link "Show More" at bounding box center [300, 227] width 141 height 9
click at [240, 228] on link "Show More" at bounding box center [300, 227] width 141 height 9
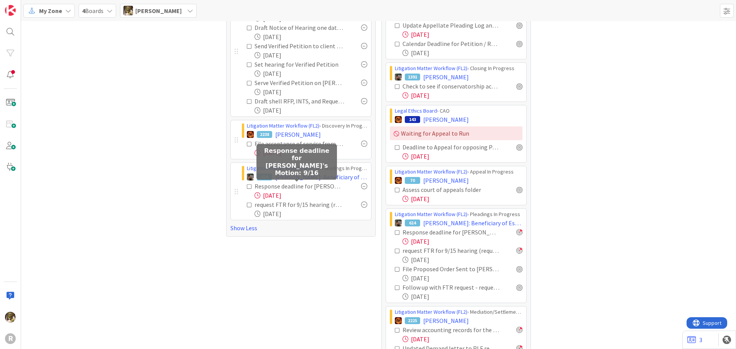
scroll to position [307, 0]
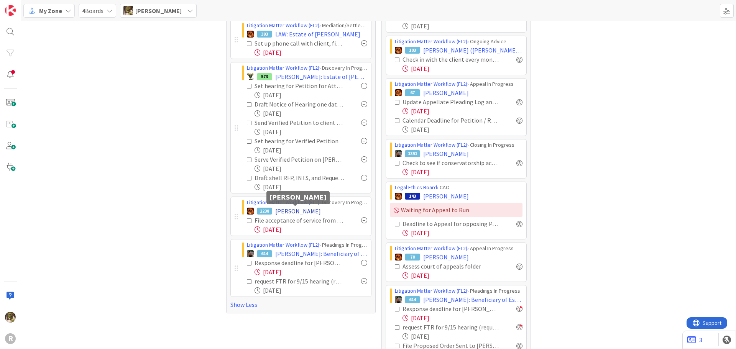
click at [289, 209] on span "[PERSON_NAME]" at bounding box center [298, 211] width 46 height 9
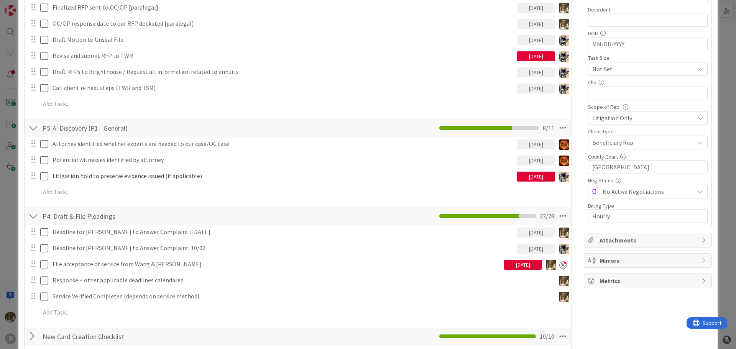
scroll to position [345, 0]
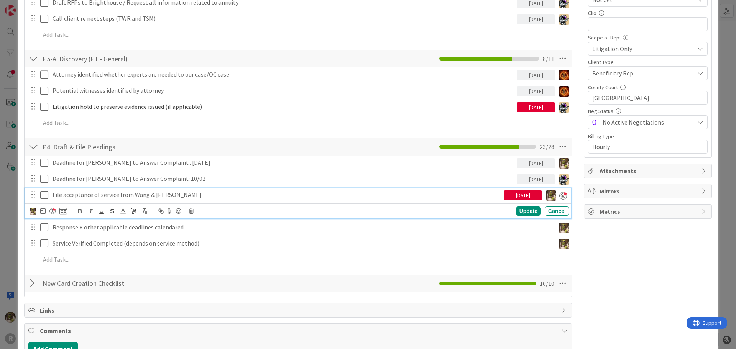
click at [108, 197] on p "File acceptance of service from Wang & [PERSON_NAME]" at bounding box center [277, 194] width 448 height 9
drag, startPoint x: 176, startPoint y: 194, endPoint x: 148, endPoint y: 198, distance: 29.1
click at [148, 198] on p "File acceptance of service from Wang & [PERSON_NAME]" at bounding box center [277, 194] width 448 height 9
click at [196, 194] on p "File acceptance of service from Wang & [PERSON_NAME]" at bounding box center [277, 194] width 448 height 9
drag, startPoint x: 155, startPoint y: 195, endPoint x: 50, endPoint y: 196, distance: 105.0
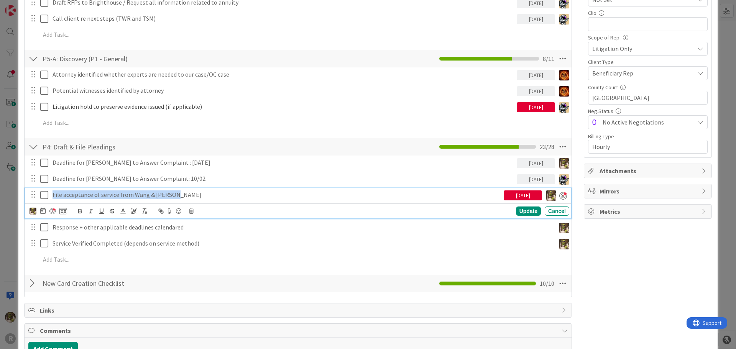
click at [50, 196] on div "File acceptance of service from Wang & [PERSON_NAME]" at bounding box center [276, 194] width 454 height 13
copy p "File acceptance of service from Wang & [PERSON_NAME]"
click at [218, 192] on p "File acceptance of service from Wang & [PERSON_NAME]" at bounding box center [277, 194] width 448 height 9
drag, startPoint x: 172, startPoint y: 197, endPoint x: 147, endPoint y: 197, distance: 25.3
click at [147, 197] on p "File acceptance of service from Wang & [PERSON_NAME]" at bounding box center [277, 194] width 448 height 9
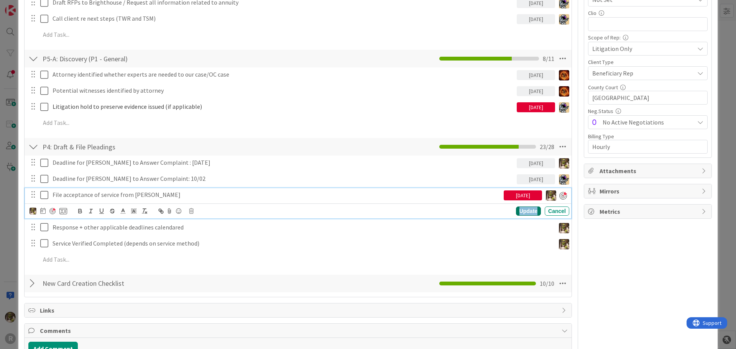
click at [517, 210] on div "Update" at bounding box center [528, 211] width 25 height 9
click at [170, 195] on p "File acceptance of service from [PERSON_NAME]" at bounding box center [277, 194] width 448 height 9
click at [527, 213] on div "Update" at bounding box center [528, 211] width 25 height 9
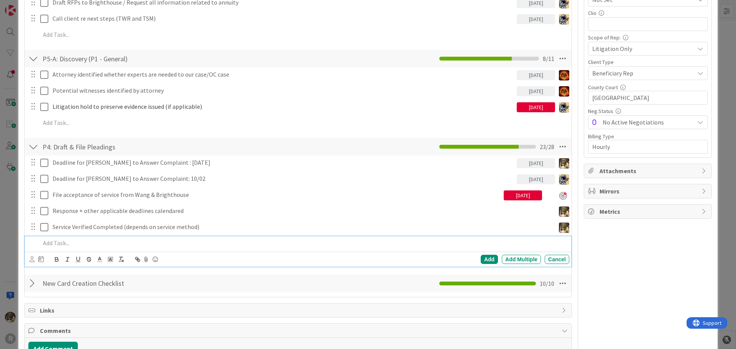
click at [90, 243] on p at bounding box center [303, 243] width 526 height 9
paste div
click at [31, 260] on icon at bounding box center [32, 259] width 5 height 6
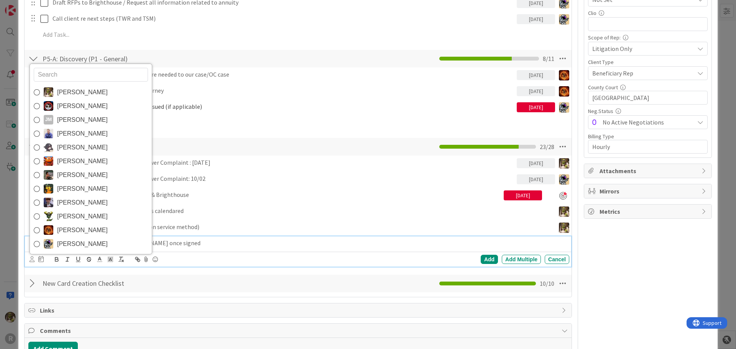
click at [75, 90] on span "[PERSON_NAME]" at bounding box center [82, 92] width 51 height 11
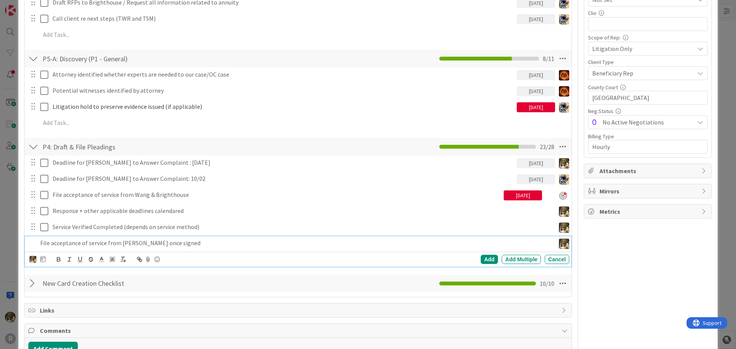
click at [43, 256] on div at bounding box center [42, 259] width 5 height 9
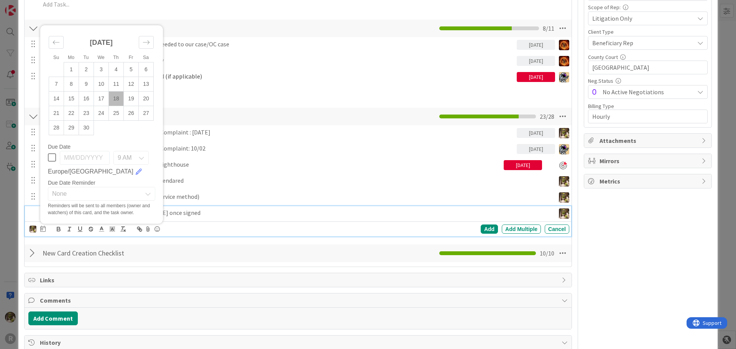
scroll to position [383, 0]
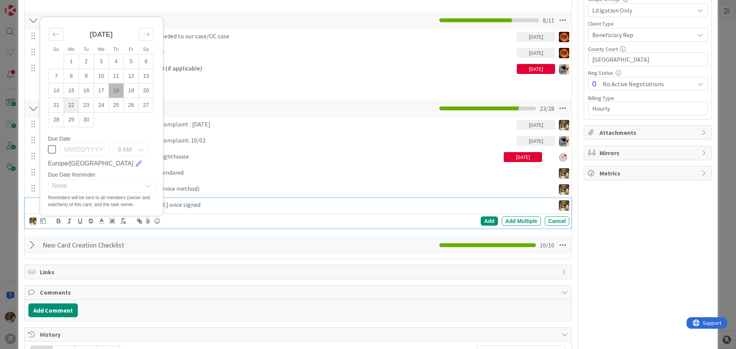
click at [72, 105] on td "22" at bounding box center [71, 105] width 15 height 15
click at [486, 220] on div "Add" at bounding box center [489, 221] width 17 height 9
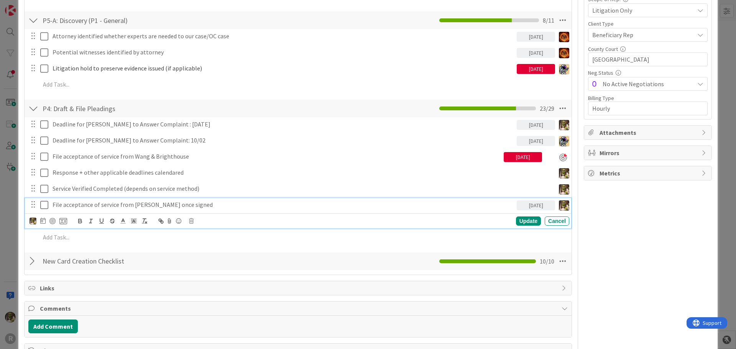
click at [135, 199] on div "File acceptance of service from [PERSON_NAME] once signed" at bounding box center [282, 204] width 467 height 13
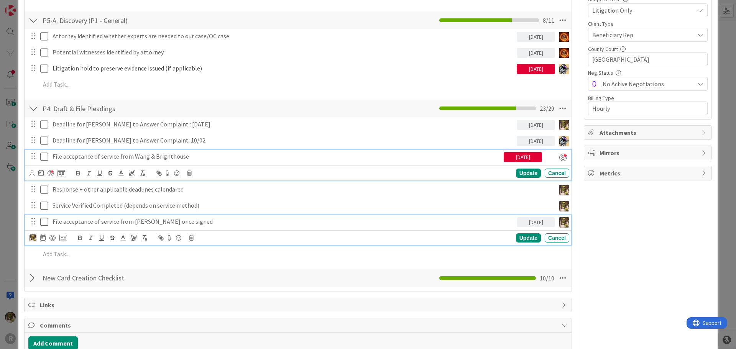
click at [223, 157] on p "File acceptance of service from Wang & Brighthouse" at bounding box center [277, 156] width 448 height 9
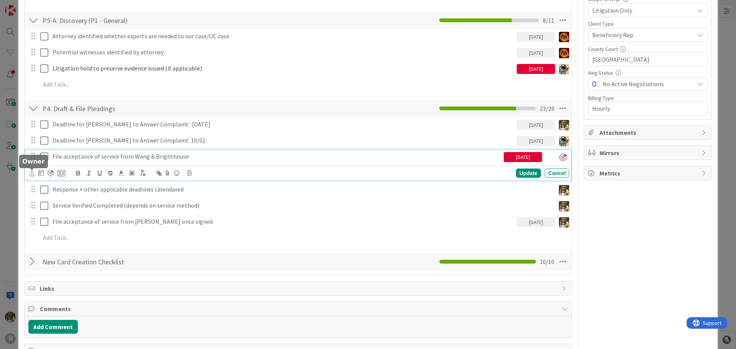
click at [31, 174] on icon at bounding box center [32, 174] width 5 height 6
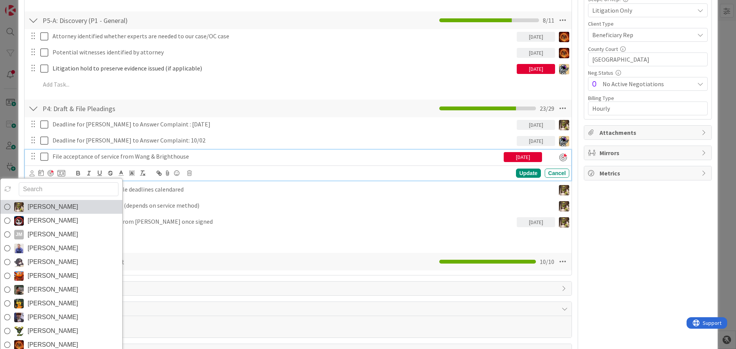
click at [7, 206] on icon at bounding box center [7, 206] width 6 height 11
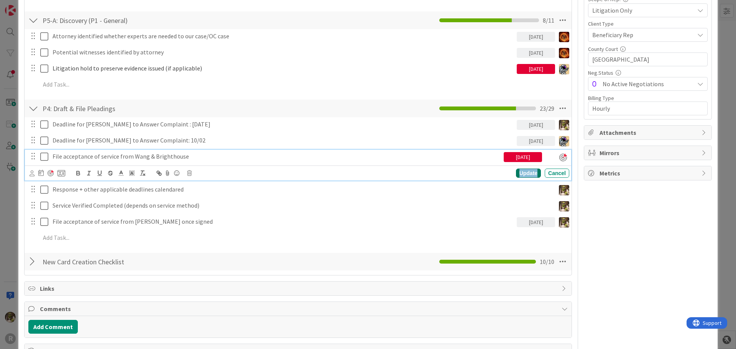
click at [527, 176] on div "Update" at bounding box center [528, 173] width 25 height 9
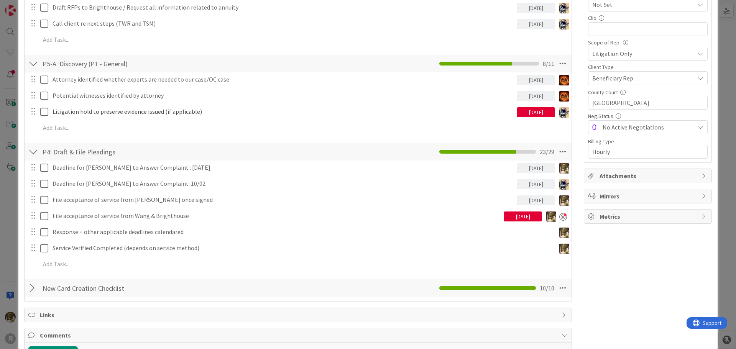
scroll to position [345, 0]
